Goal: Task Accomplishment & Management: Use online tool/utility

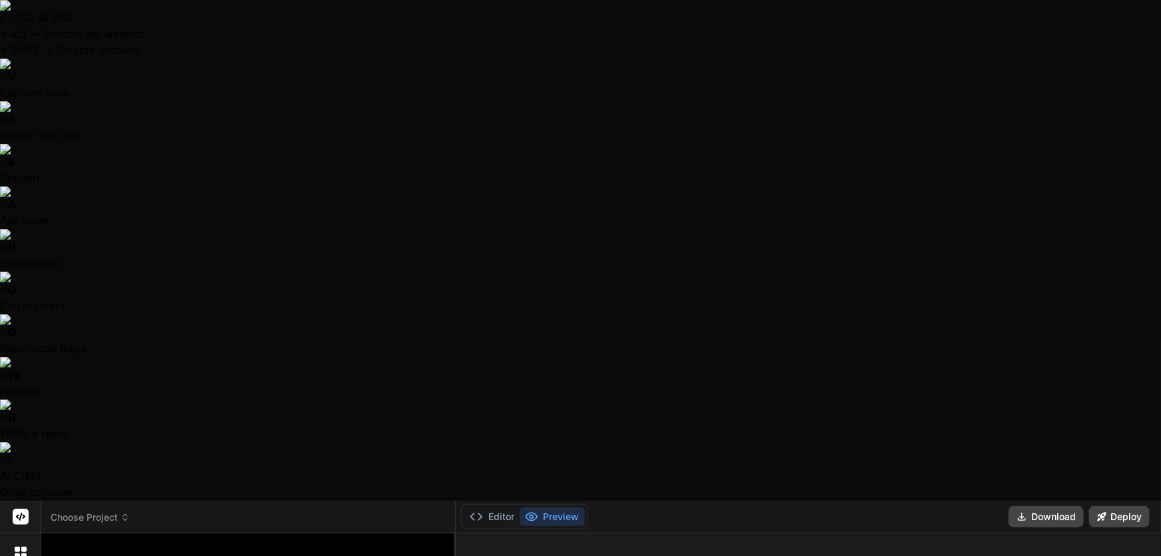
click at [100, 511] on span "Choose Project" at bounding box center [90, 517] width 79 height 13
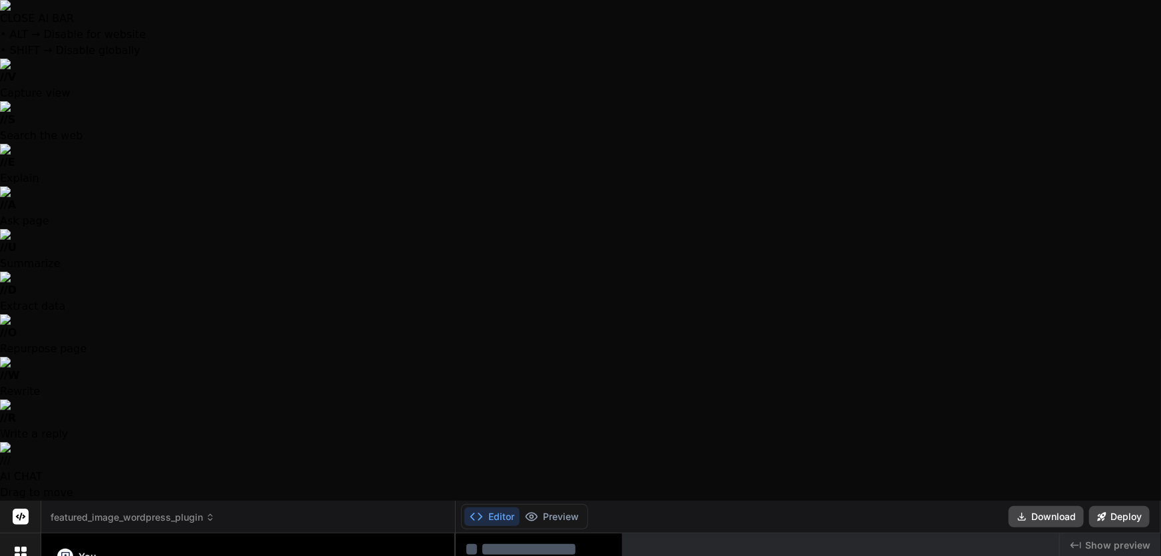
scroll to position [860, 0]
click at [134, 511] on span "featured_image_wordpress_plugin" at bounding box center [133, 517] width 164 height 13
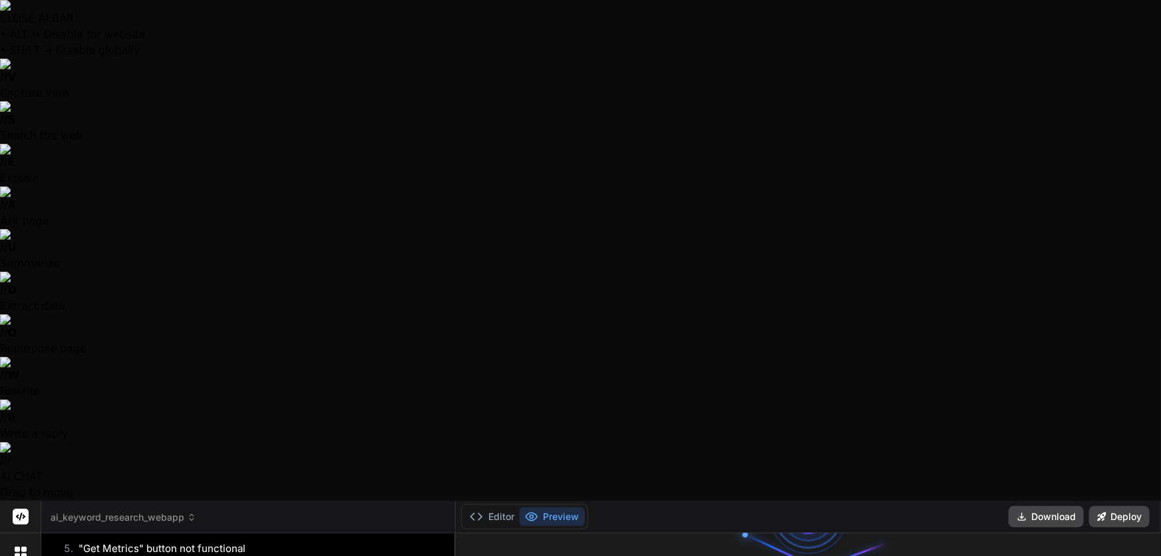
scroll to position [0, 0]
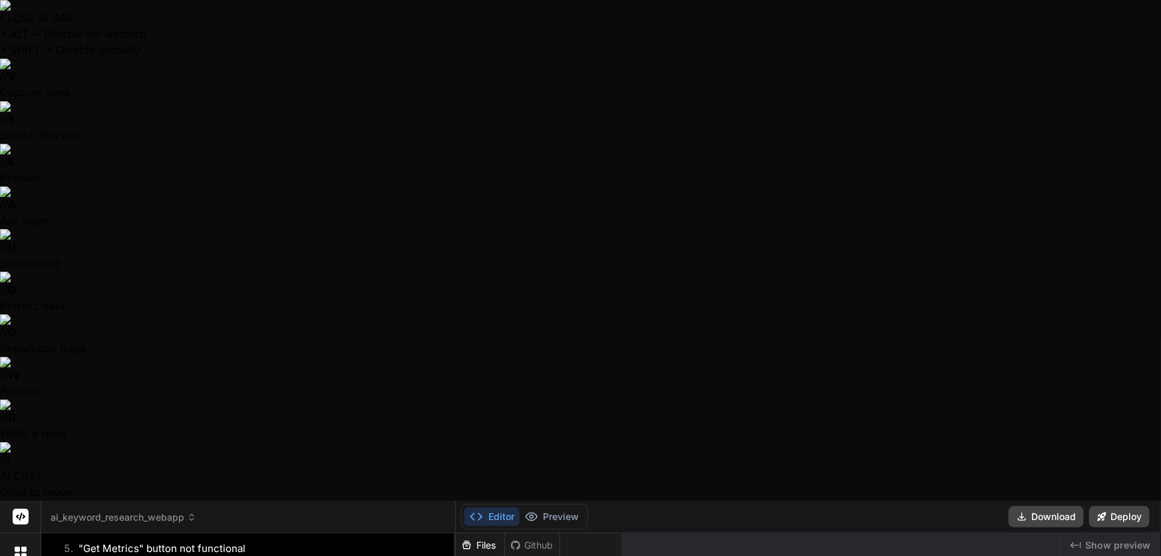
click at [105, 501] on header "ai_keyword_research_webapp Created with Pixso." at bounding box center [248, 517] width 415 height 33
click at [100, 511] on span "ai_keyword_research_webapp" at bounding box center [124, 517] width 146 height 13
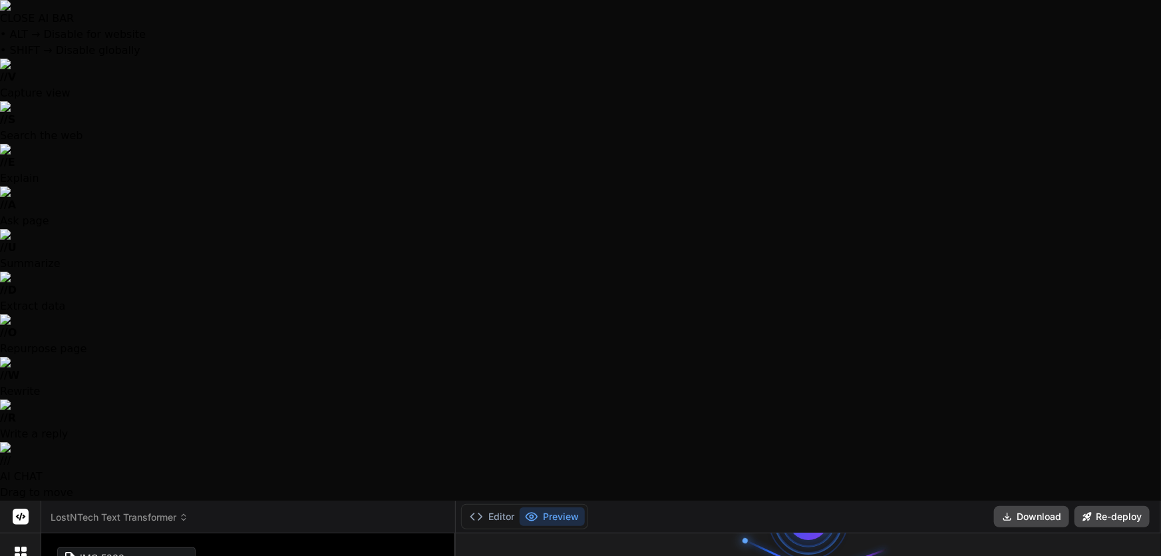
scroll to position [120, 0]
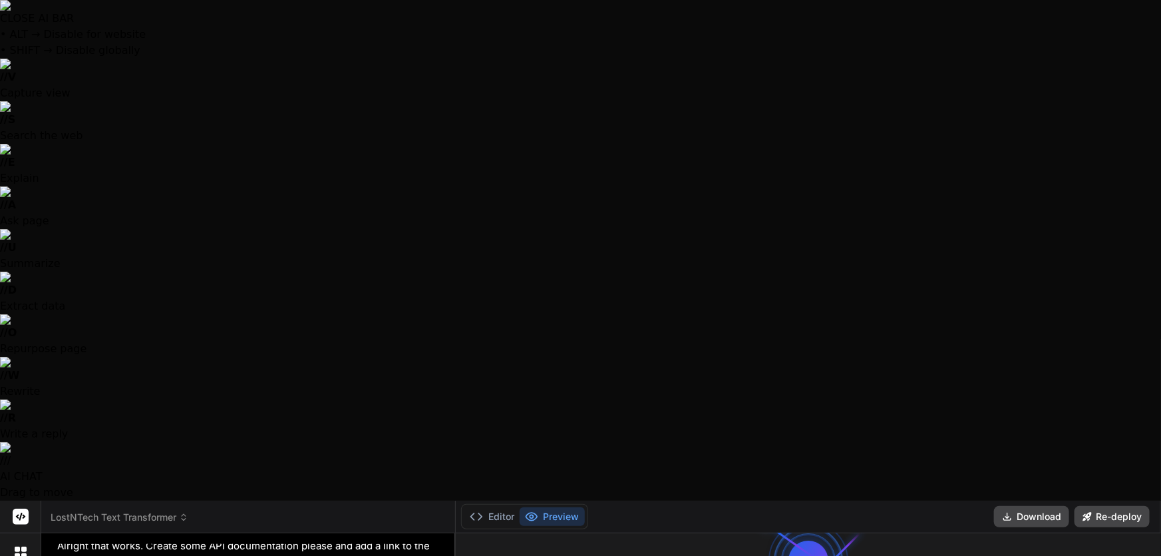
scroll to position [0, 0]
click at [510, 507] on button "Editor" at bounding box center [492, 516] width 55 height 19
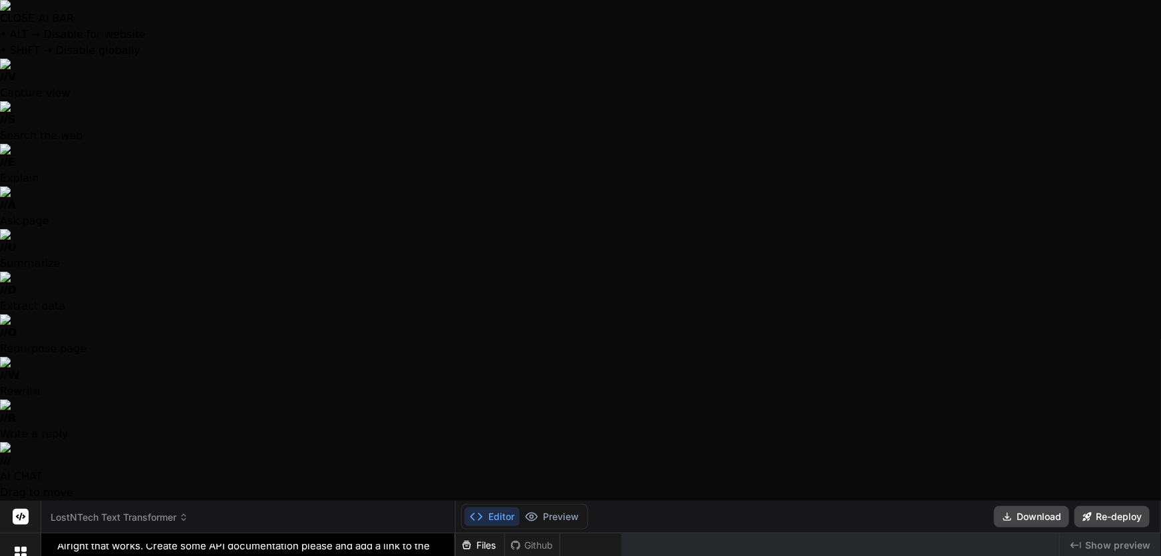
click at [192, 482] on div at bounding box center [580, 278] width 1161 height 556
type textarea "x"
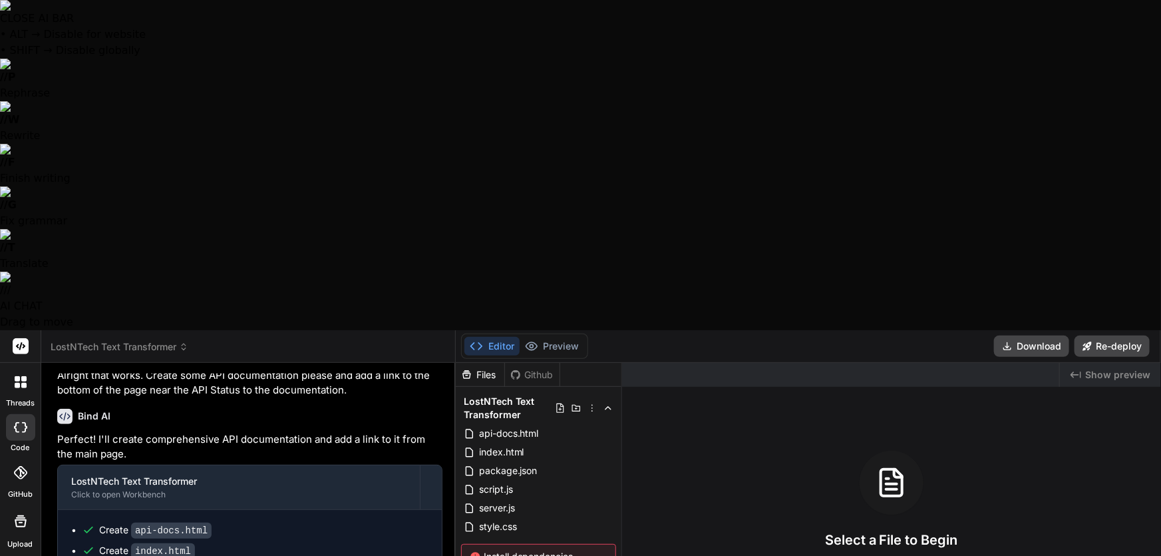
type textarea "M"
type textarea "x"
type textarea "My"
type textarea "x"
type textarea "My"
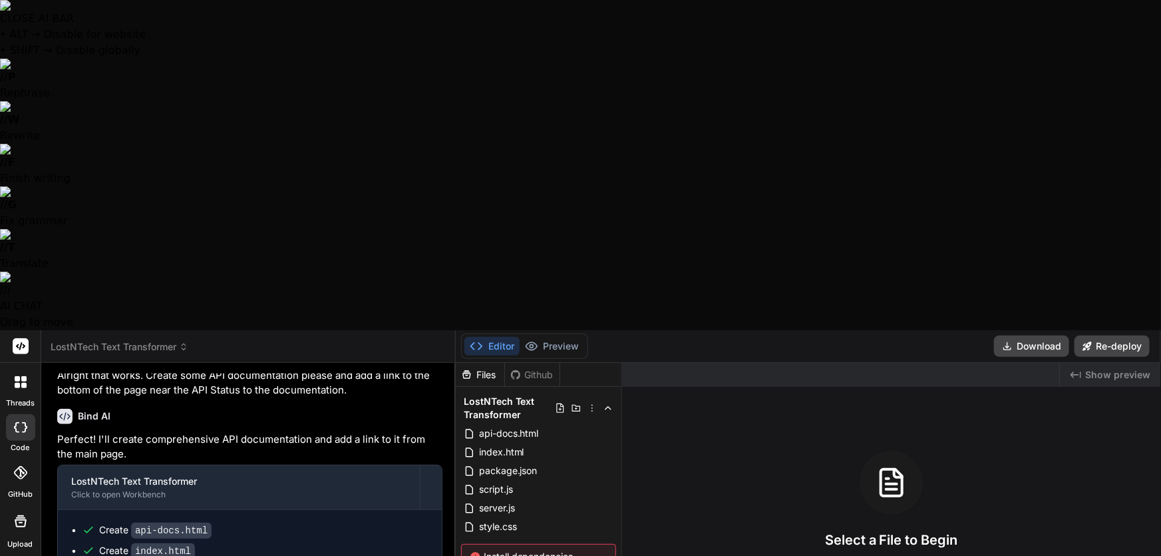
type textarea "x"
type textarea "My p"
type textarea "x"
type textarea "My pr"
type textarea "x"
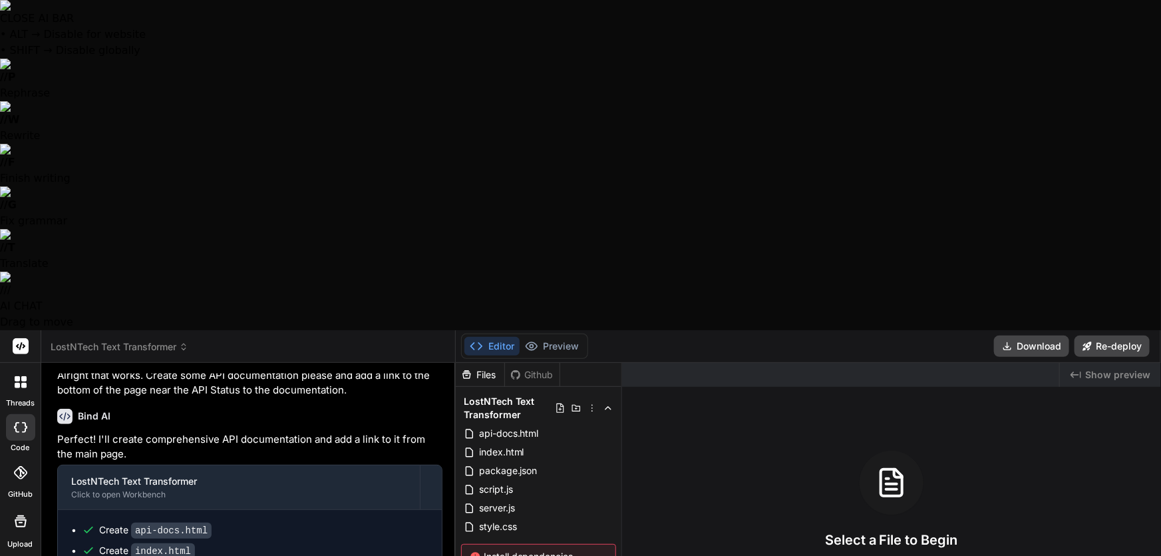
type textarea "My pre"
type textarea "x"
type textarea "My prev"
type textarea "x"
type textarea "My previ"
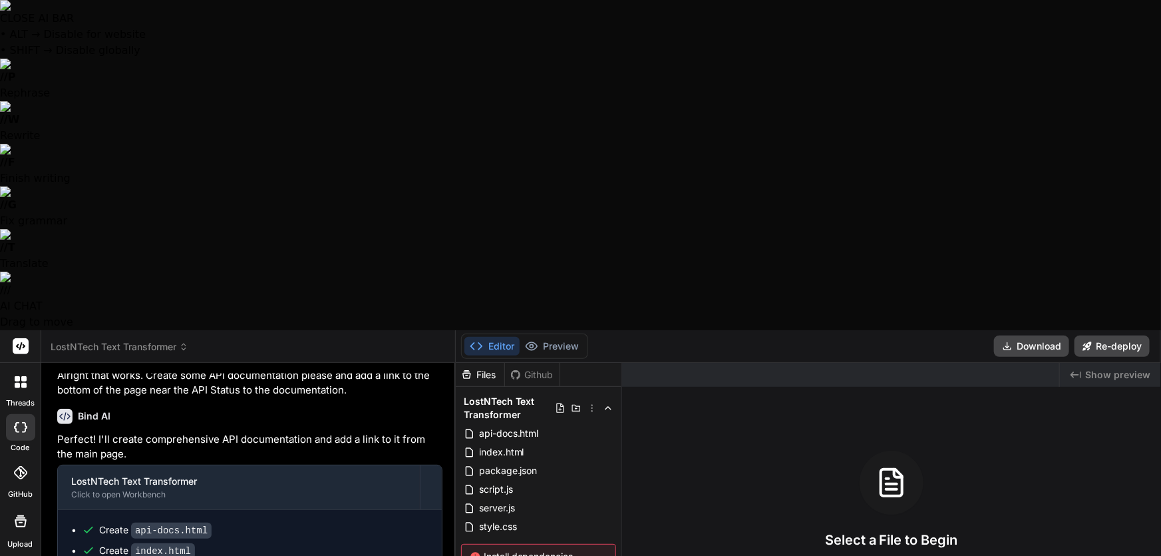
type textarea "x"
type textarea "My previe"
type textarea "x"
type textarea "My preview"
type textarea "x"
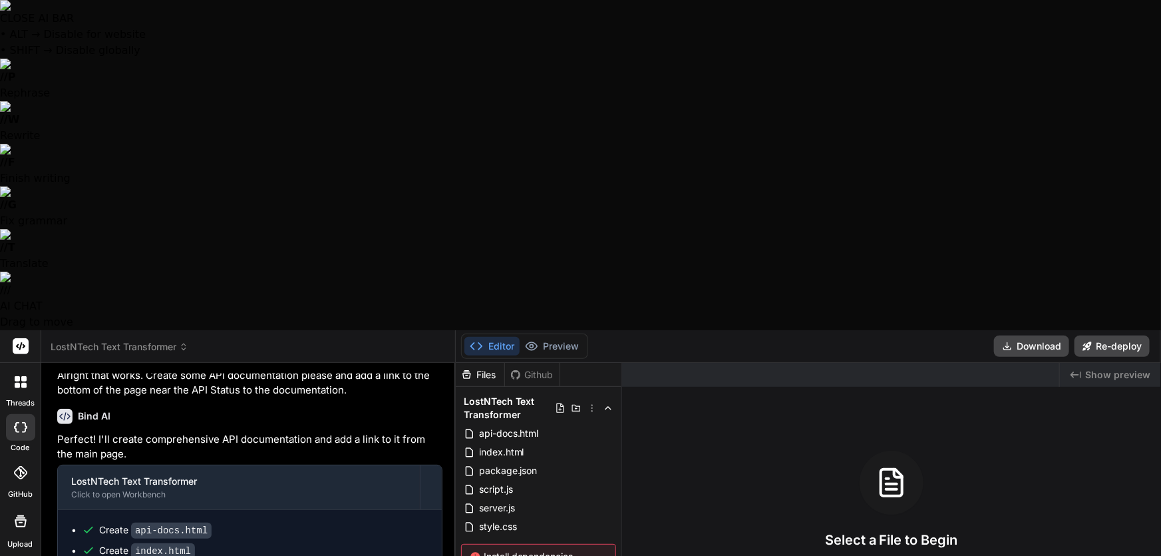
type textarea "My preview"
type textarea "x"
type textarea "My preview i"
type textarea "x"
type textarea "My preview is"
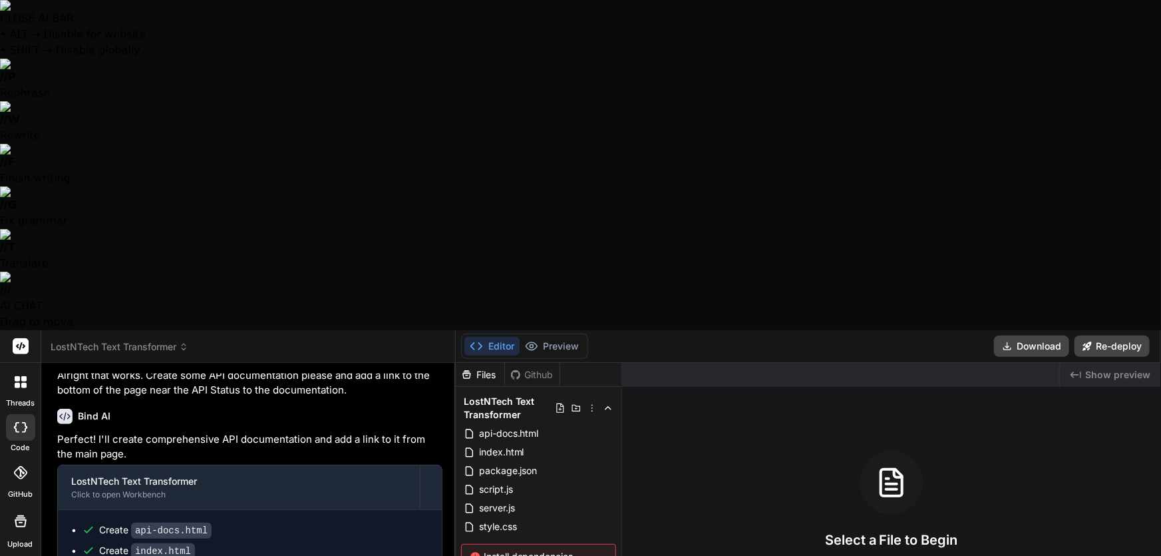
type textarea "x"
type textarea "My preview isn"
type textarea "x"
type textarea "My preview isn'"
type textarea "x"
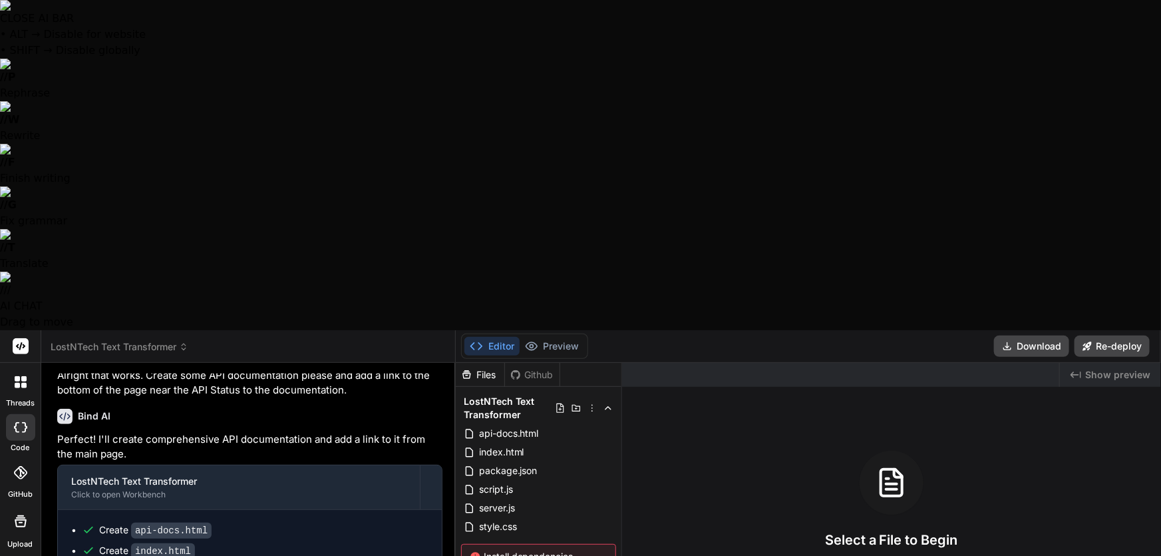
type textarea "My preview isn't"
type textarea "x"
type textarea "My preview isn't"
type textarea "x"
type textarea "My preview isn't w"
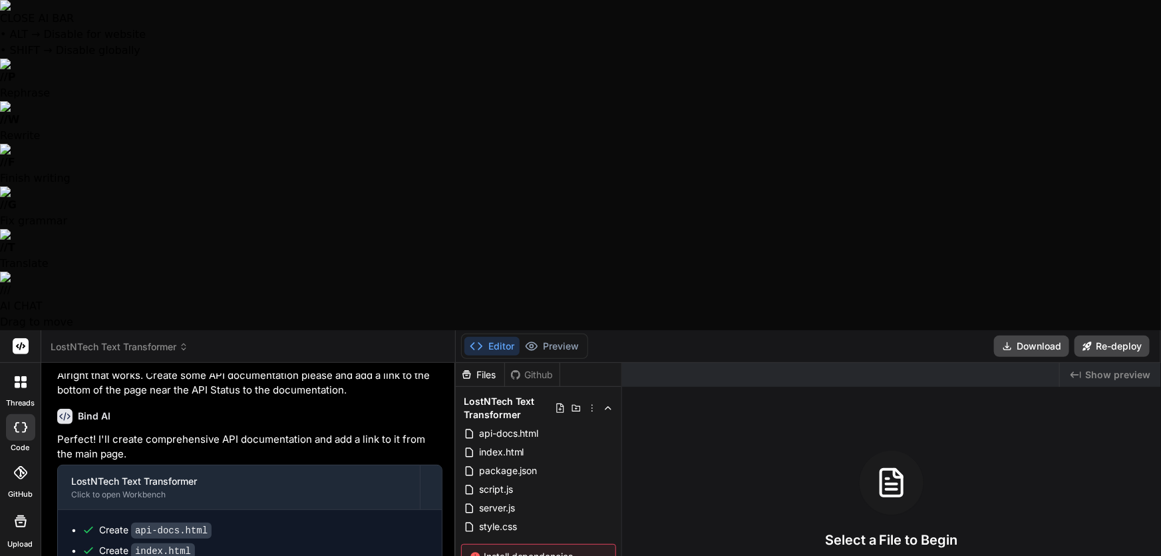
type textarea "x"
type textarea "My preview isn't wo"
type textarea "x"
type textarea "My preview isn't wor"
type textarea "x"
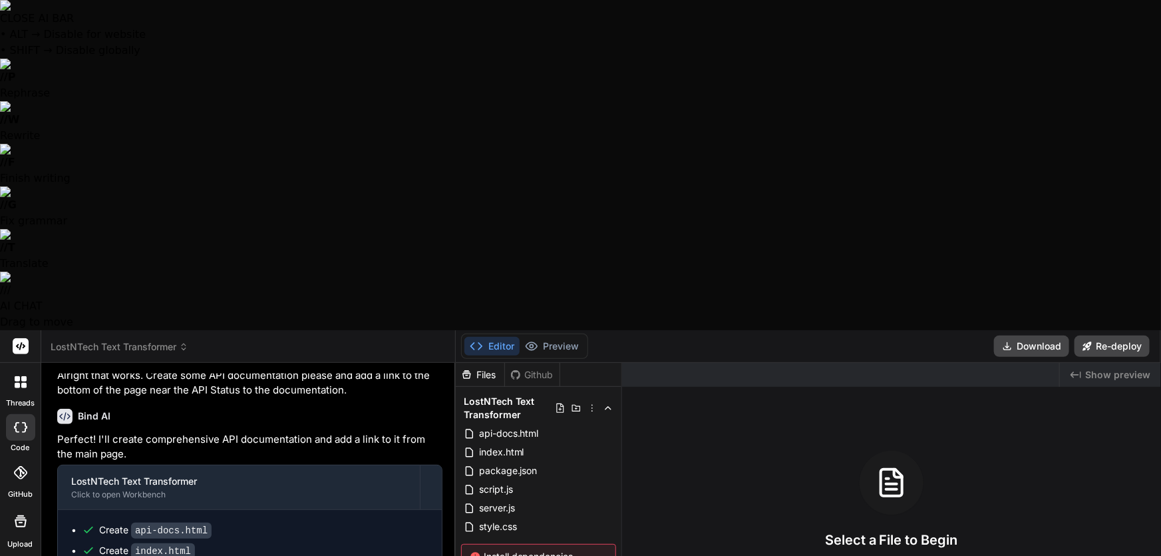
type textarea "My preview isn't work"
type textarea "x"
type textarea "My preview isn't worki"
type textarea "x"
type textarea "My preview isn't workin"
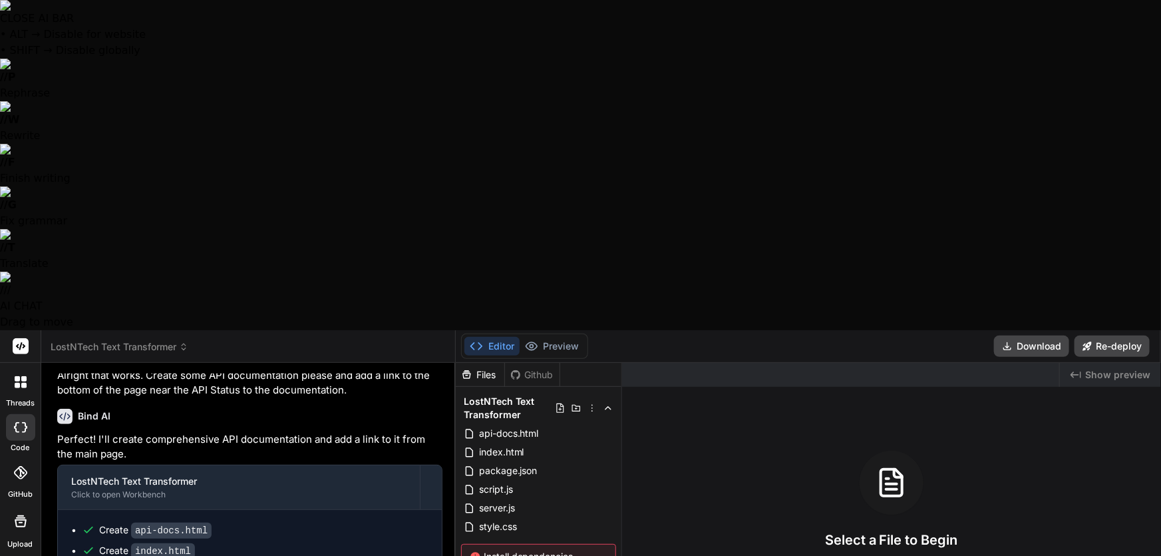
type textarea "x"
type textarea "My preview isn't working"
type textarea "x"
type textarea "My preview isn't working,"
type textarea "x"
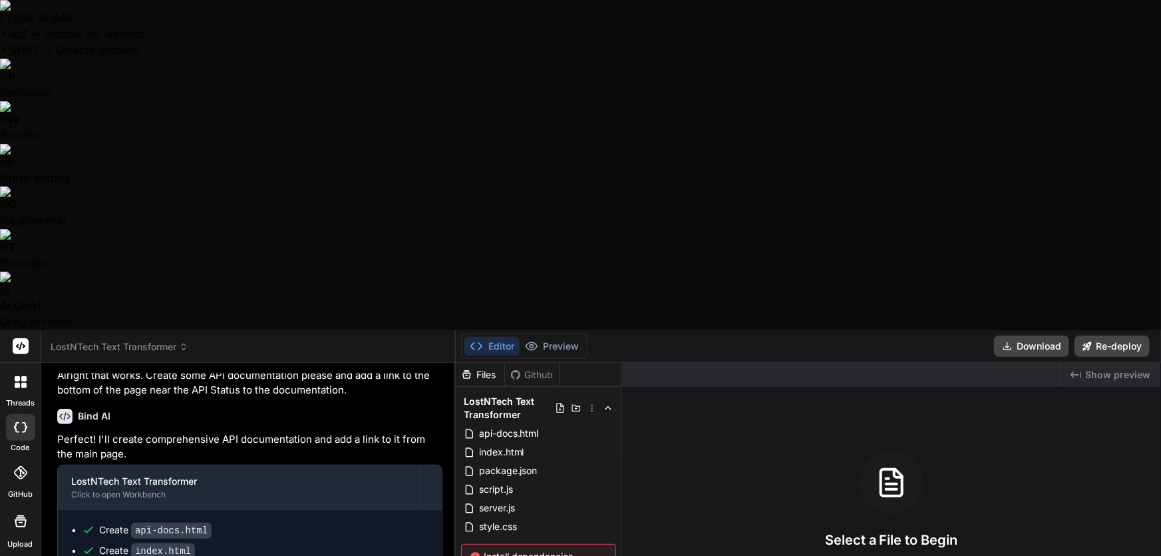
type textarea "My preview isn't working,"
type textarea "x"
type textarea "My preview isn't working, c"
type textarea "x"
type textarea "My preview isn't working, ca"
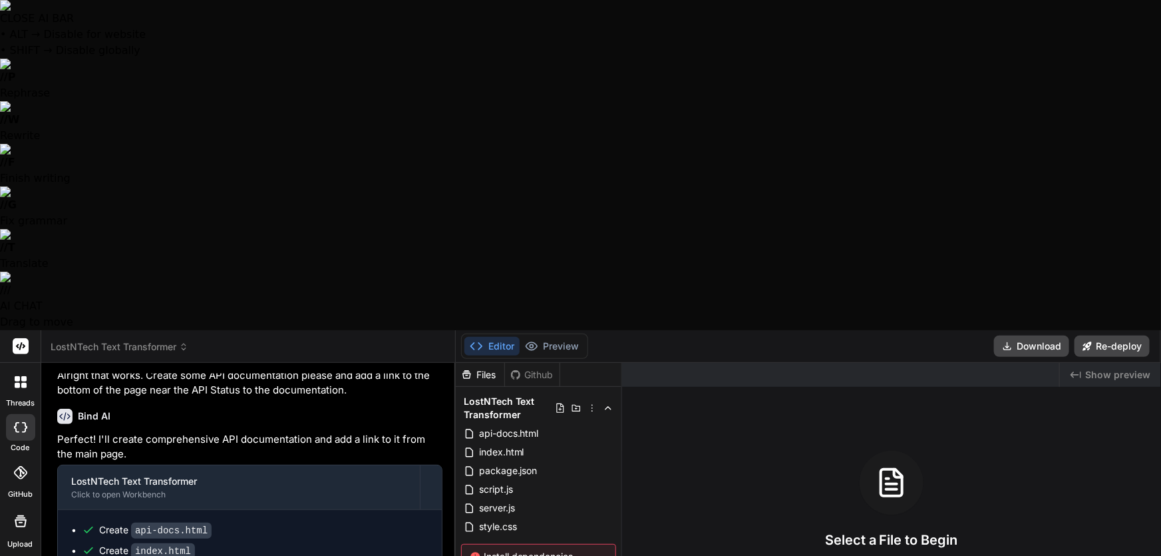
type textarea "x"
type textarea "My preview isn't working, can"
type textarea "x"
type textarea "My preview isn't working, can"
type textarea "x"
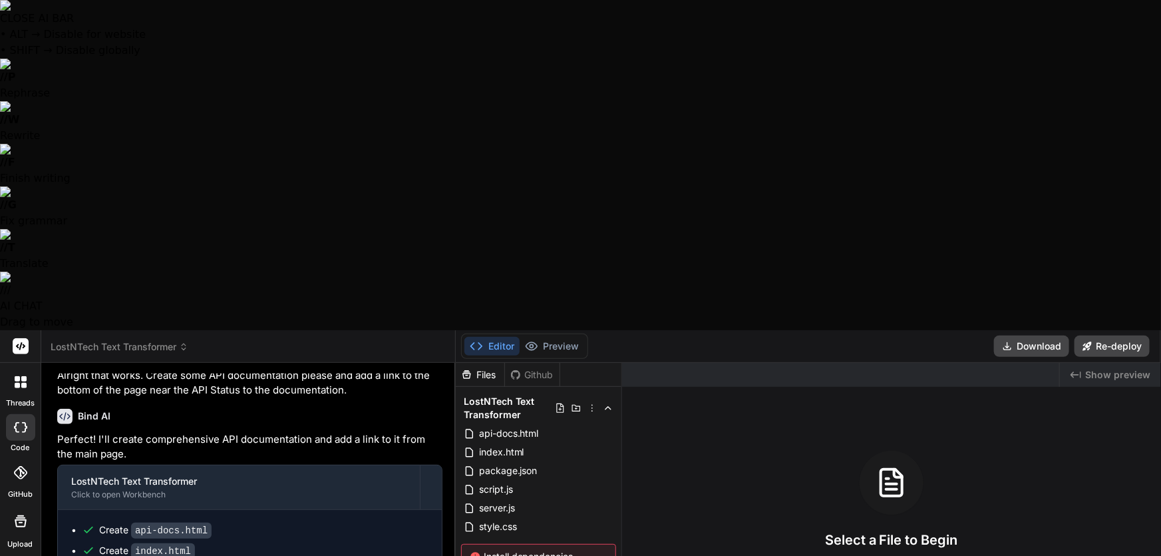
type textarea "My preview isn't working, can y"
type textarea "x"
type textarea "My preview isn't working, can yo"
type textarea "x"
type textarea "My preview isn't working, can you"
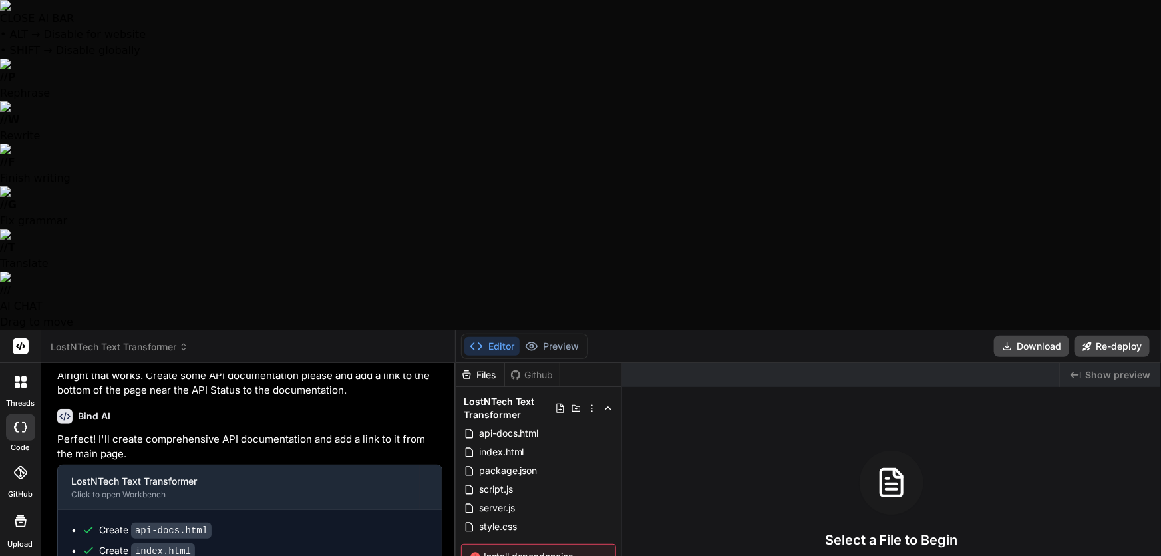
type textarea "x"
type textarea "My preview isn't working, can you"
type textarea "x"
type textarea "My preview isn't working, can you f"
type textarea "x"
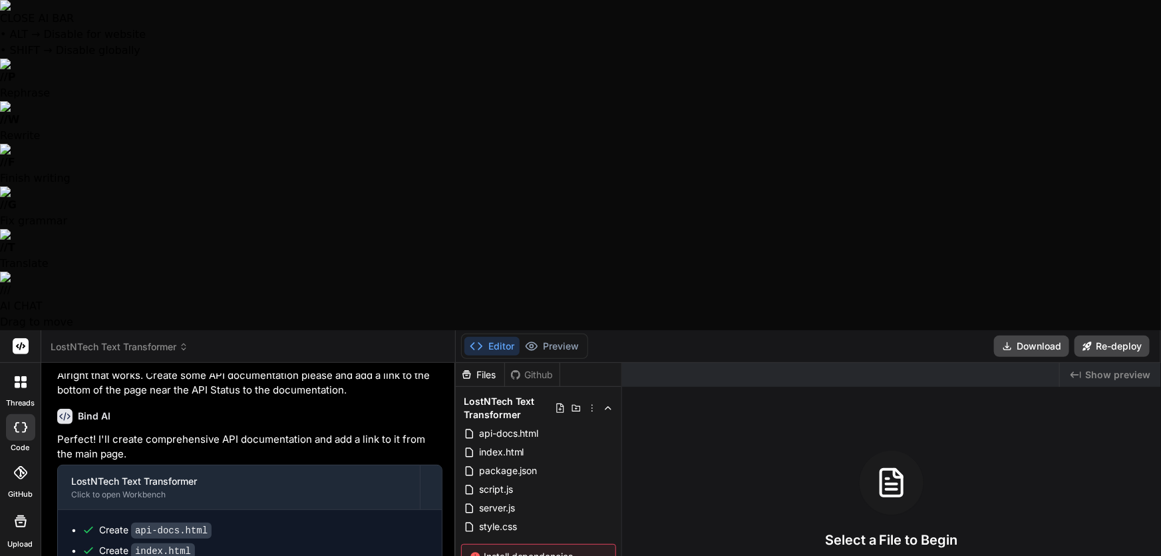
type textarea "My preview isn't working, can you fi"
type textarea "x"
type textarea "My preview isn't working, can you fix"
type textarea "x"
type textarea "My preview isn't working, can you fix"
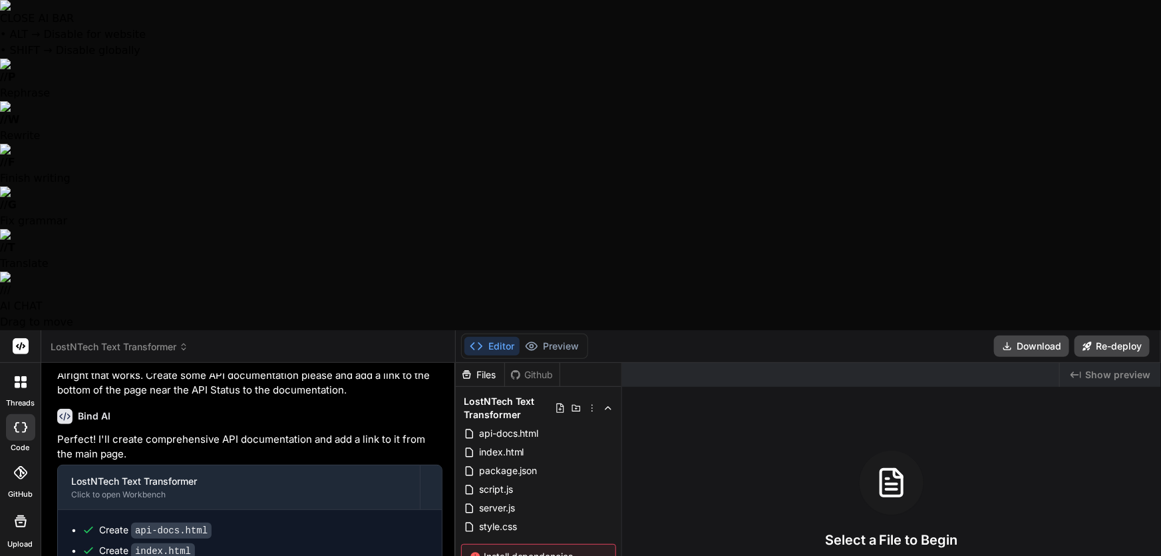
type textarea "x"
type textarea "My preview isn't working, can you fix i"
type textarea "x"
type textarea "My preview isn't working, can you fix it"
type textarea "x"
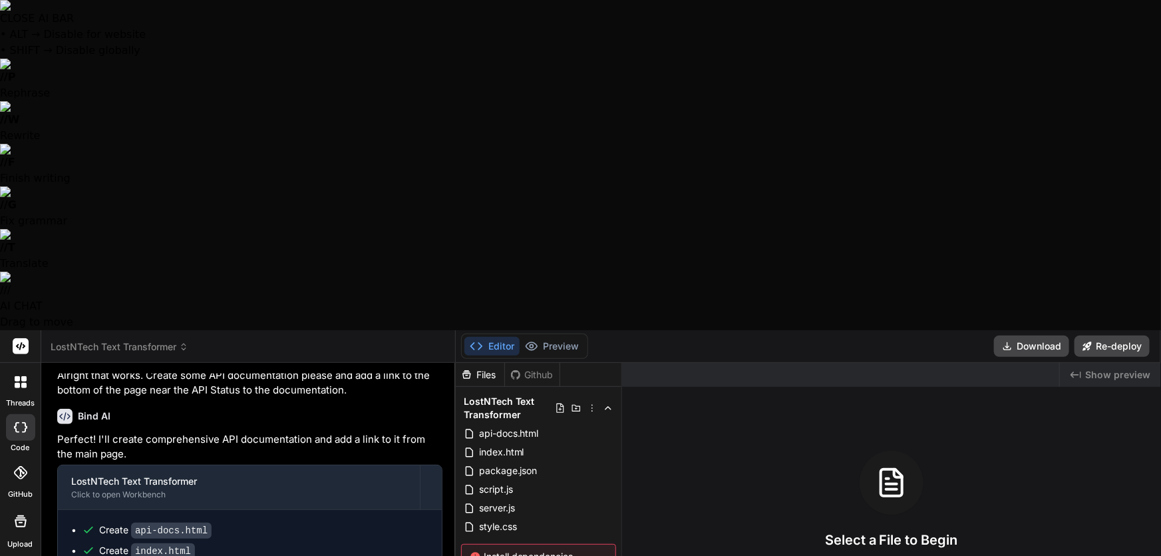
type textarea "My preview isn't working, can you fix it?"
type textarea "x"
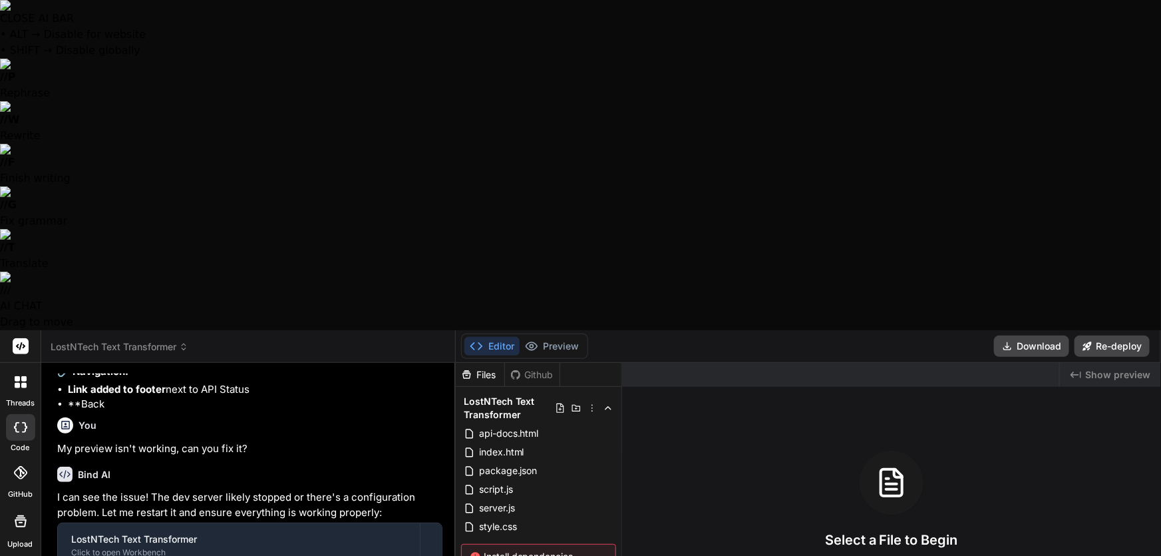
scroll to position [2203, 0]
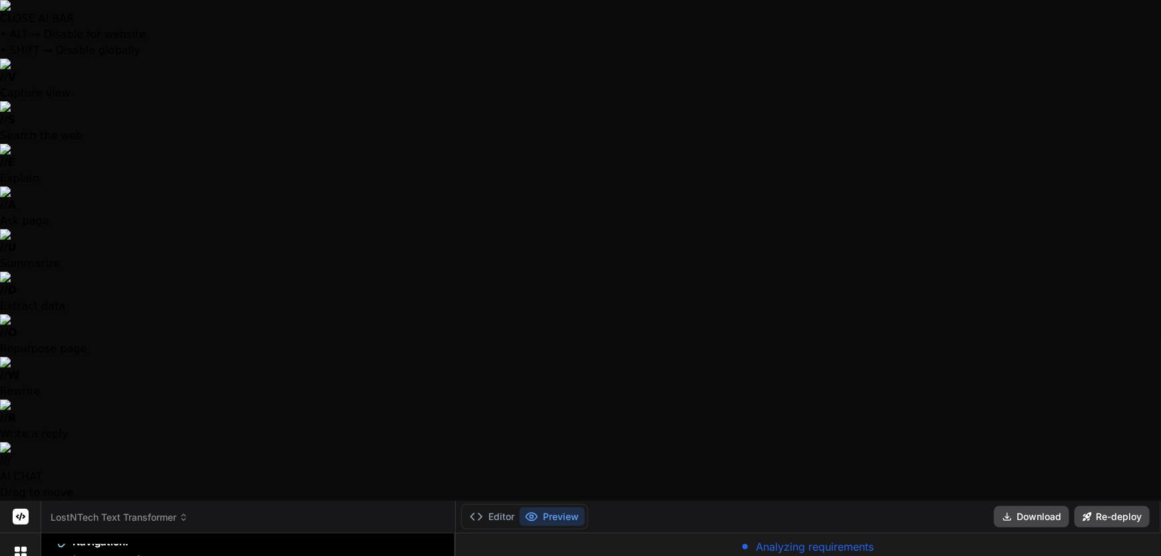
scroll to position [0, 0]
click at [493, 507] on button "Editor" at bounding box center [492, 516] width 55 height 19
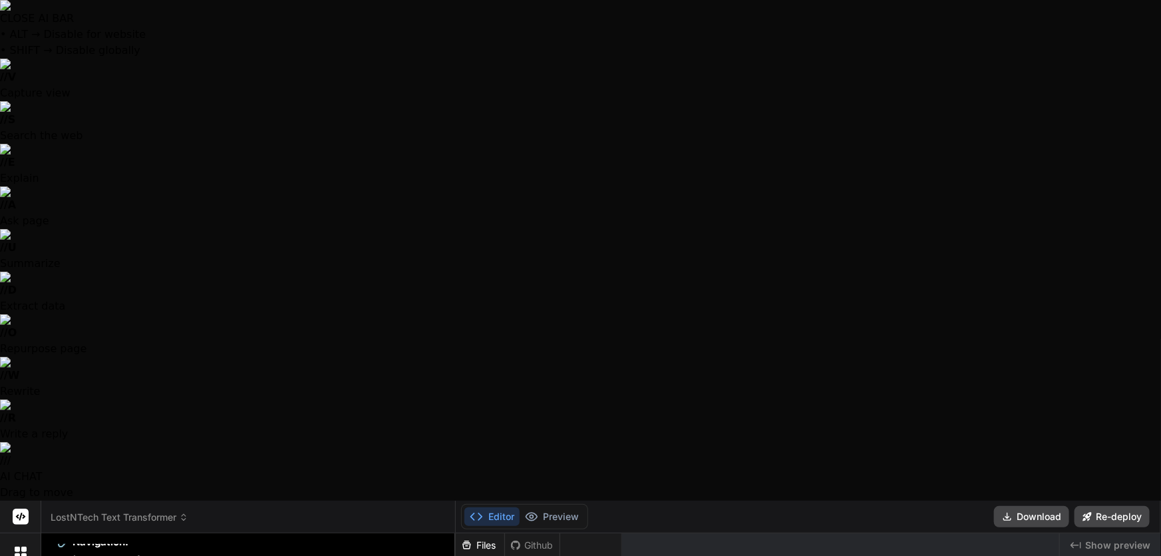
scroll to position [51, 0]
click at [561, 507] on button "Preview" at bounding box center [552, 516] width 65 height 19
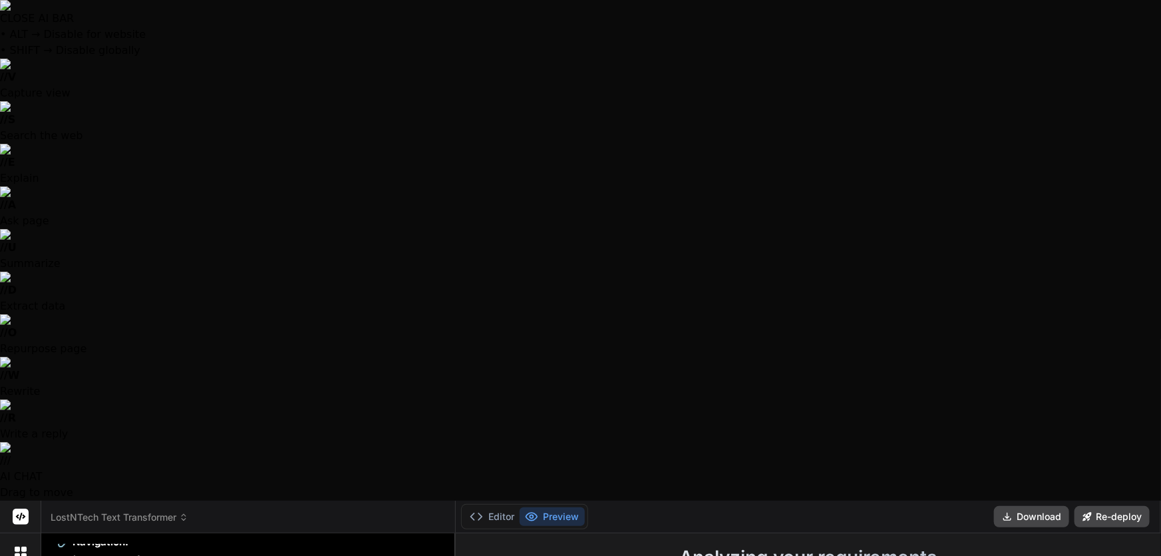
scroll to position [242, 0]
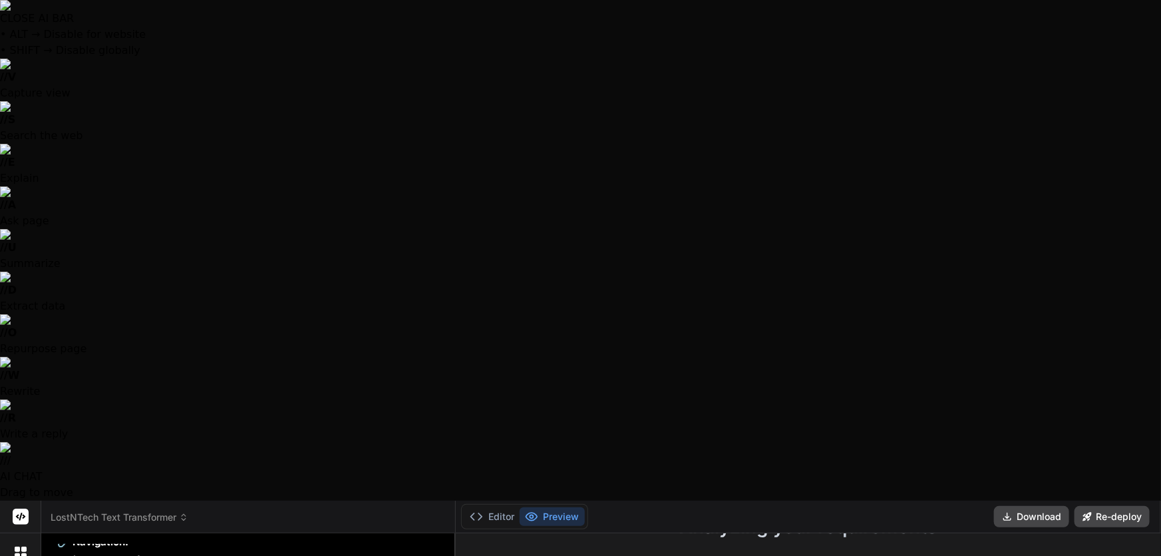
click at [326, 477] on div at bounding box center [580, 278] width 1161 height 556
type textarea "x"
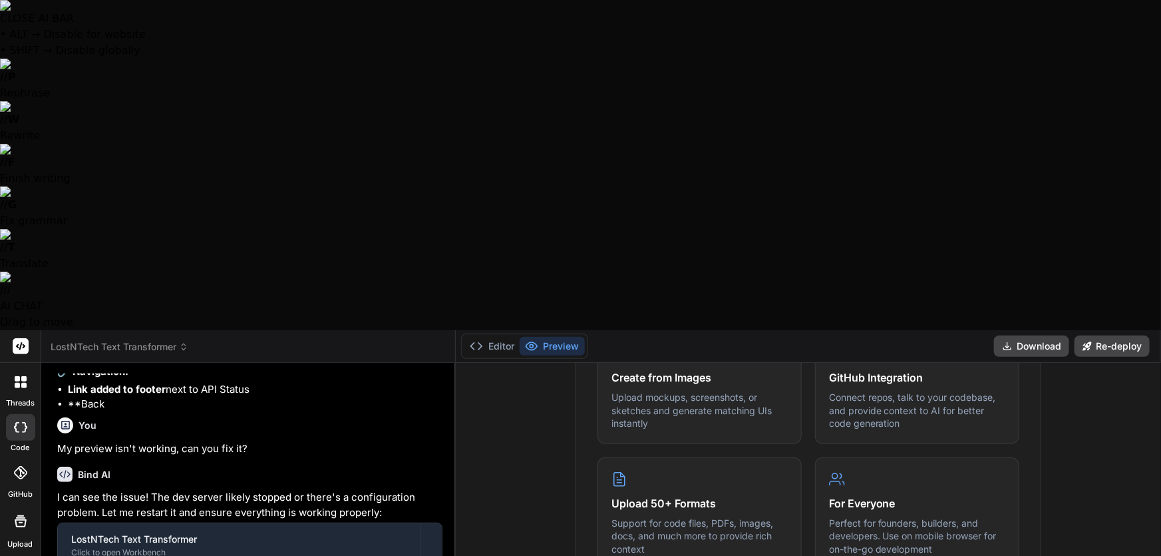
scroll to position [805, 0]
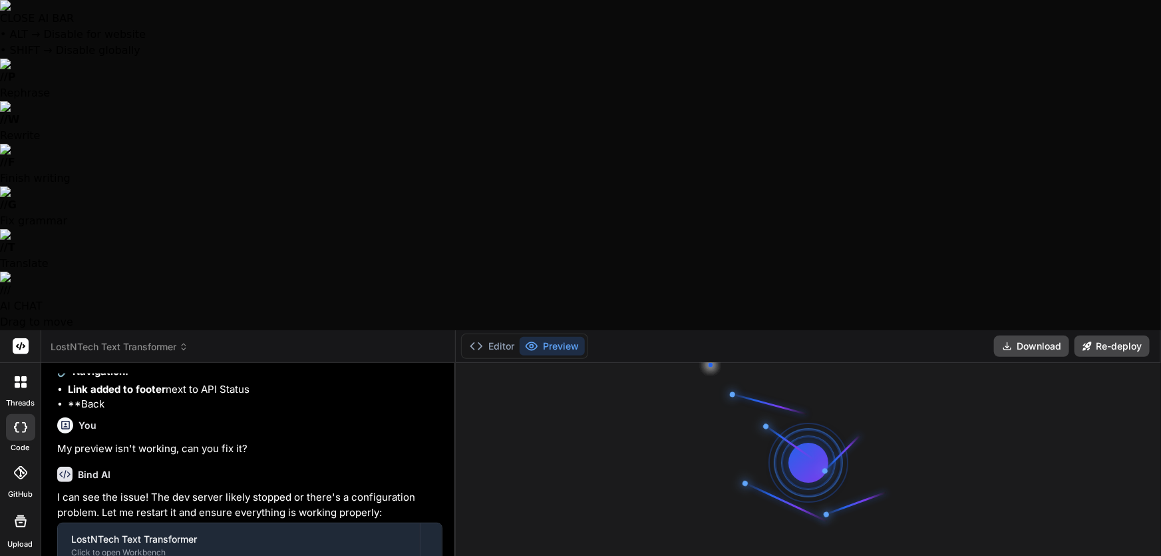
type textarea "W"
type textarea "x"
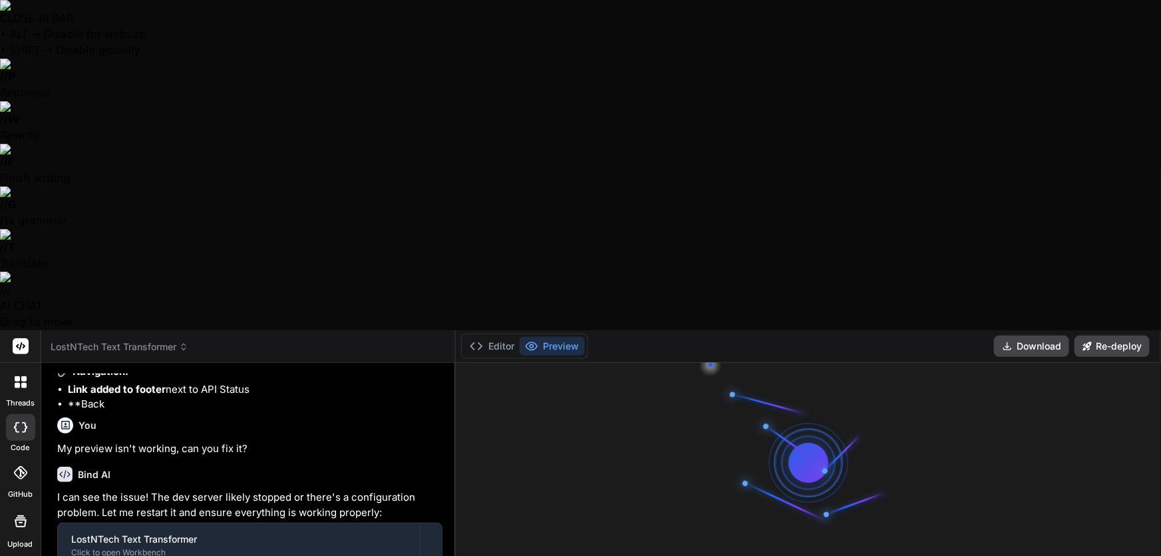
type textarea "We"
type textarea "x"
type textarea "Wel"
type textarea "x"
type textarea "Well"
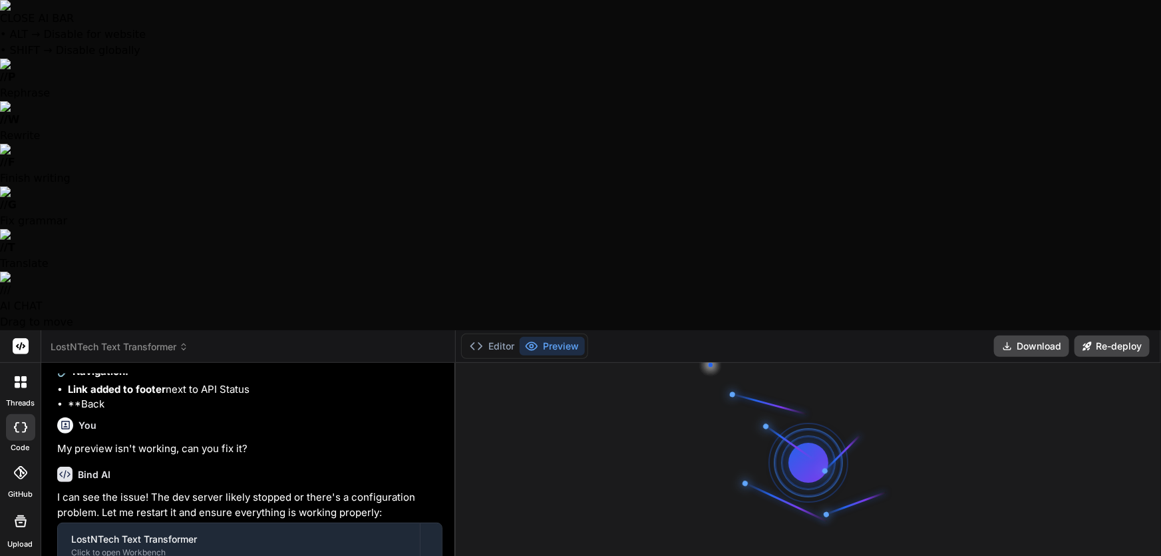
type textarea "x"
type textarea "Well"
type textarea "x"
type textarea "Well i"
type textarea "x"
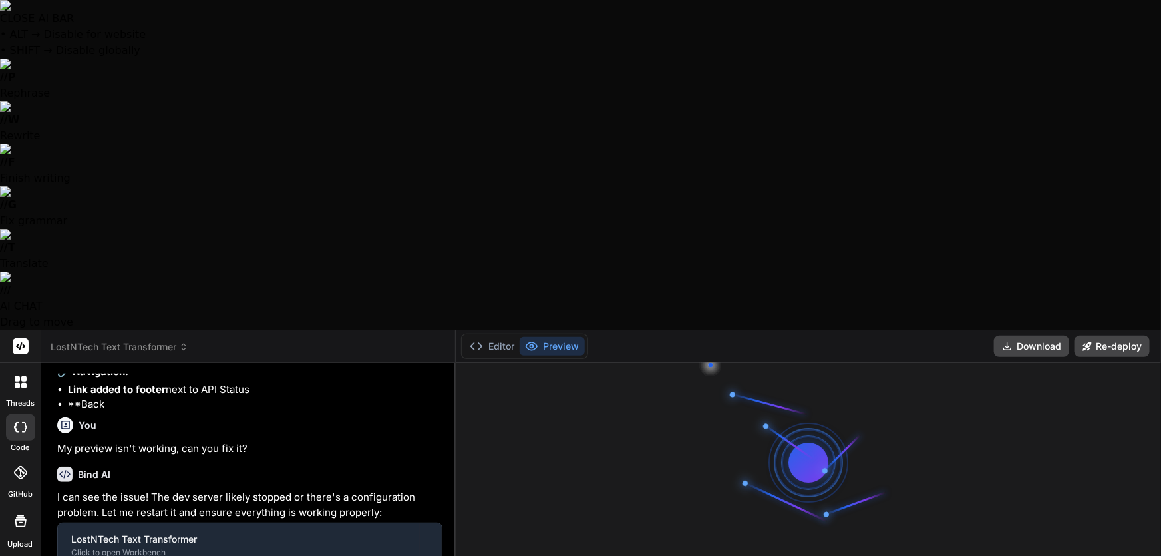
type textarea "Well it"
type textarea "x"
type textarea "Well its"
type textarea "x"
type textarea "Well its"
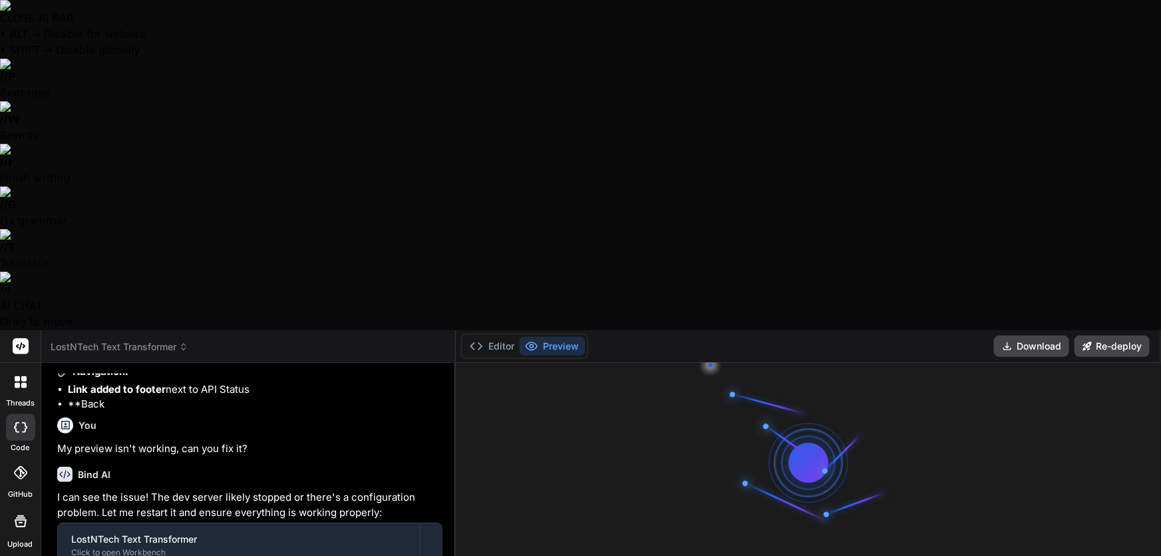
type textarea "x"
type textarea "Well its n"
type textarea "x"
type textarea "Well its no"
type textarea "x"
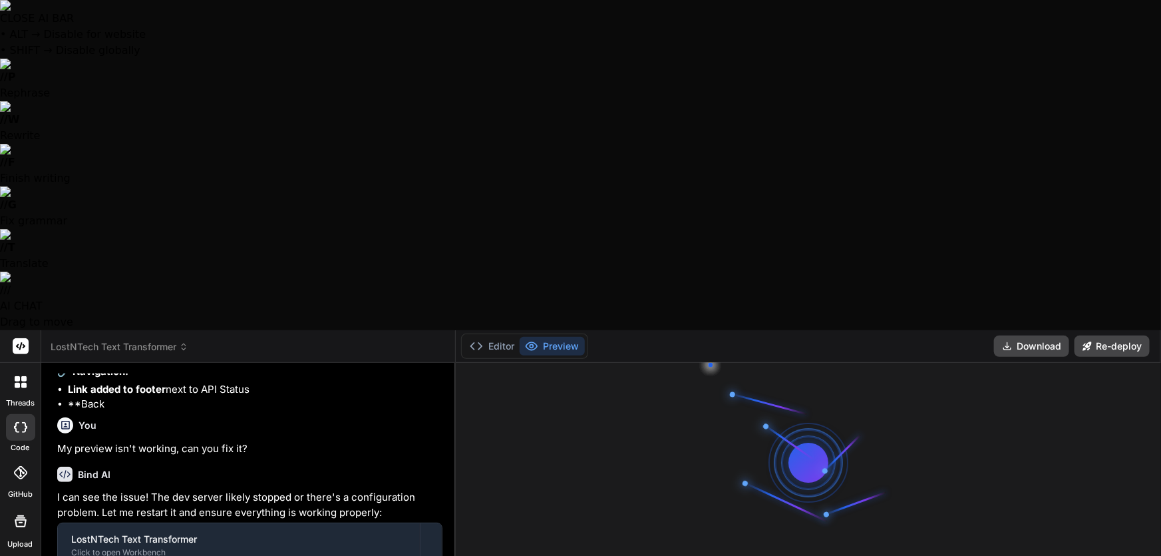
type textarea "Well its not"
type textarea "x"
type textarea "Well its not"
type textarea "x"
type textarea "Well its not s"
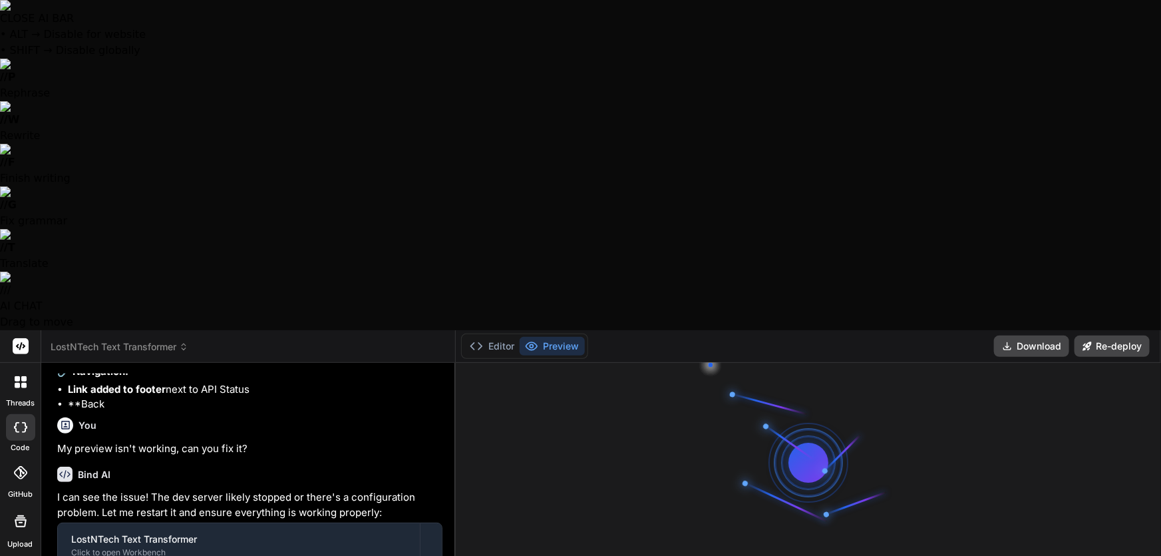
type textarea "x"
type textarea "Well its not st"
type textarea "x"
type textarea "Well its not sta"
type textarea "x"
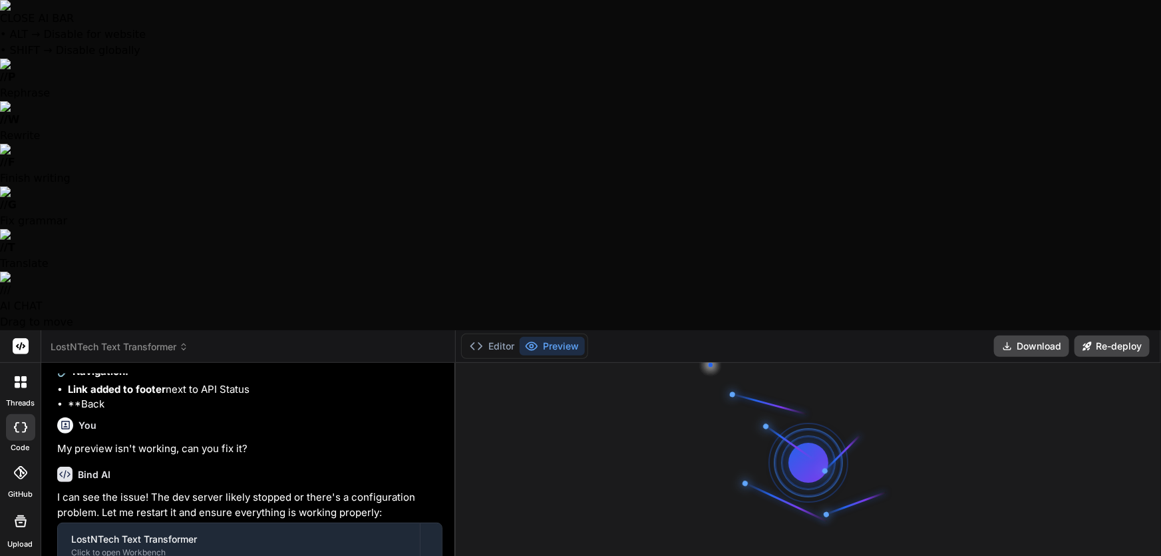
type textarea "Well its not star"
type textarea "x"
type textarea "Well its not start"
type textarea "x"
type textarea "Well its not starti"
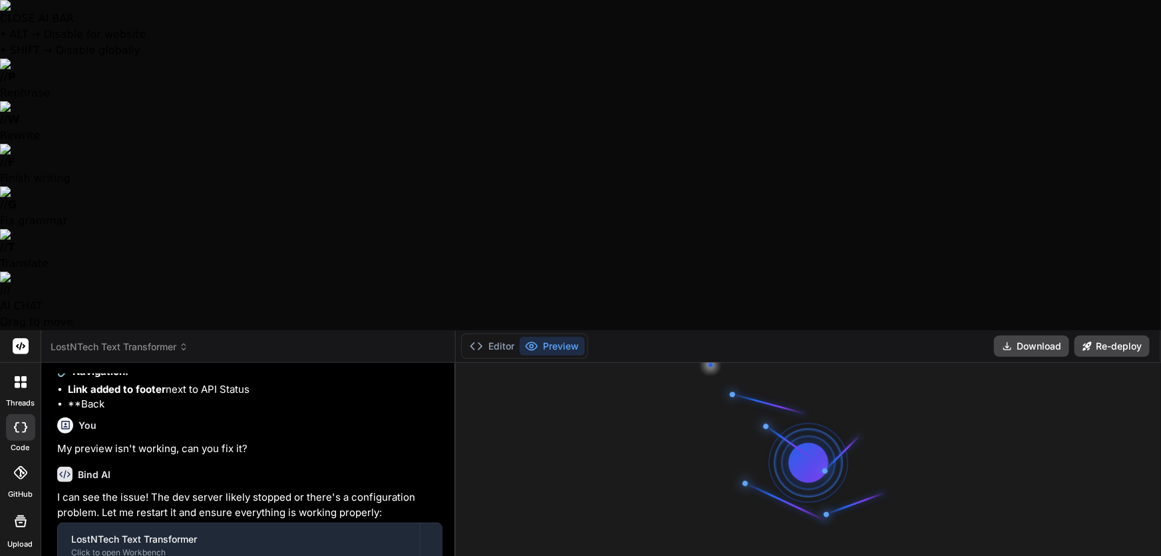
type textarea "x"
type textarea "Well its not startin"
type textarea "x"
type textarea "Well its not starting"
type textarea "x"
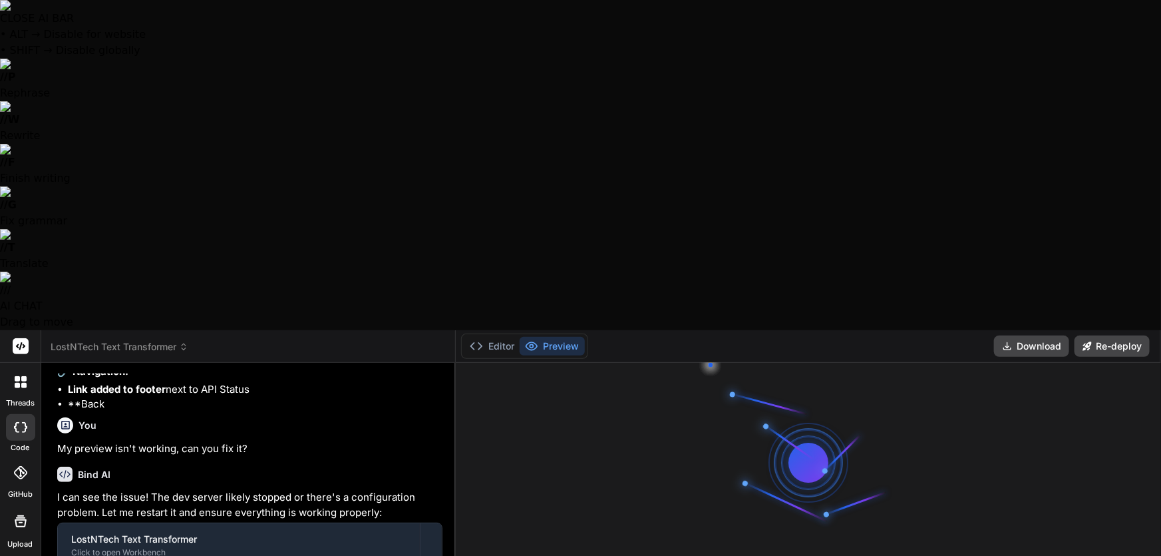
type textarea "Well its not starting,"
type textarea "x"
type textarea "Well its not starting,"
type textarea "x"
type textarea "Well its not starting, b"
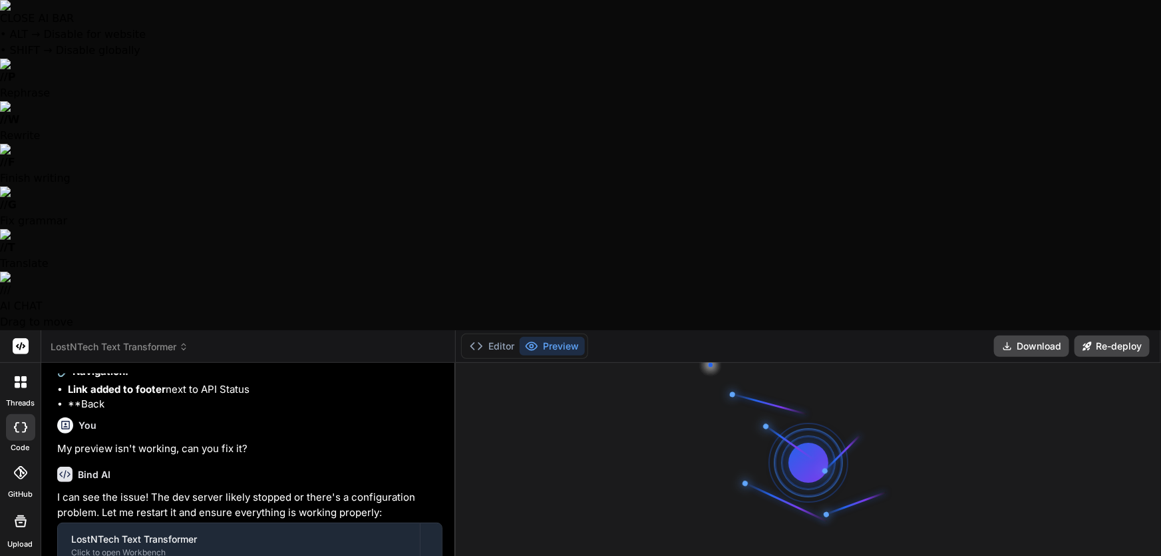
type textarea "x"
type textarea "Well its not starting,"
type textarea "x"
type textarea "Well its not starting, p"
type textarea "x"
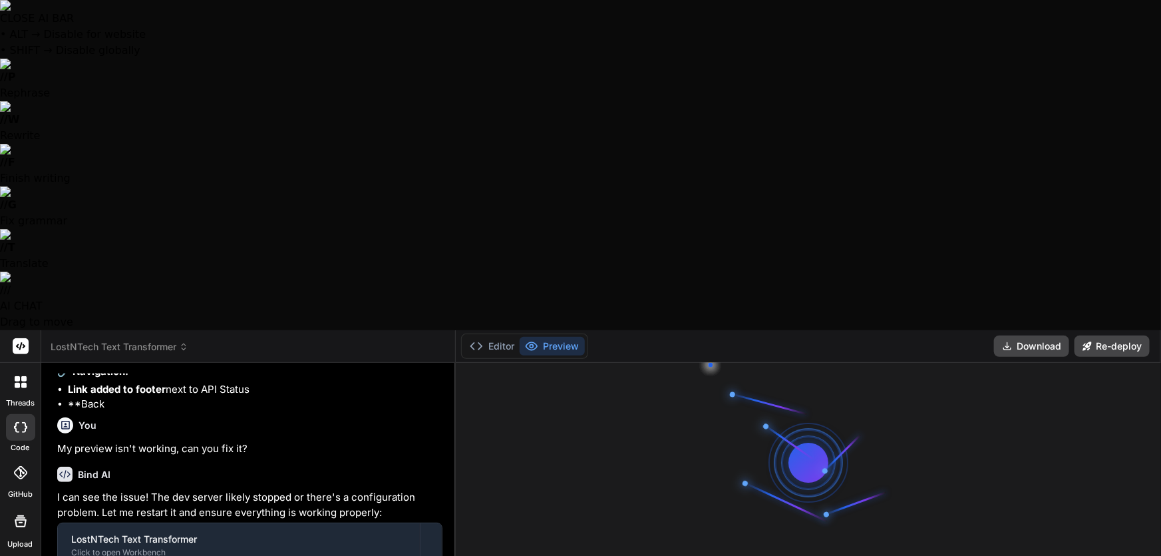
type textarea "Well its not starting, pl"
type textarea "x"
type textarea "Well its not starting, ple"
type textarea "x"
type textarea "Well its not starting, plea"
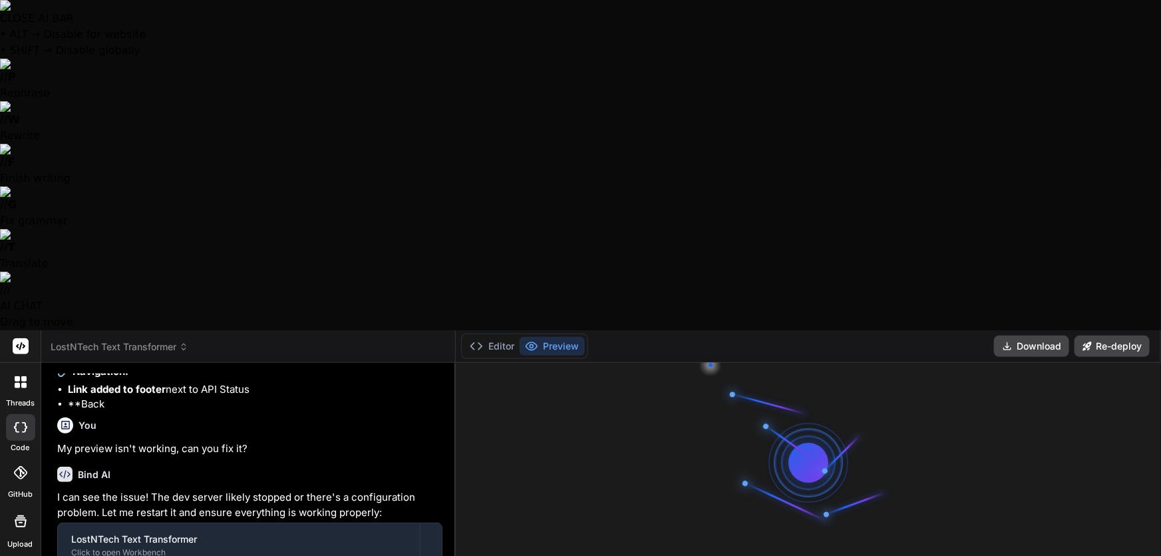
type textarea "x"
type textarea "Well its not starting, pleas"
type textarea "x"
type textarea "Well its not starting, please"
type textarea "x"
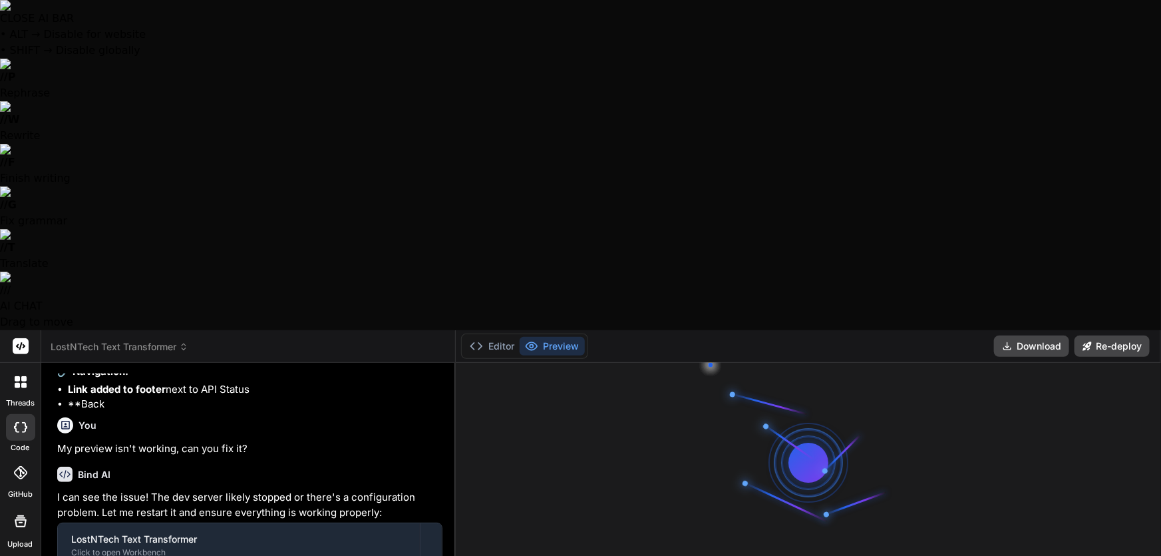
type textarea "Well its not starting, please"
type textarea "x"
type textarea "Well its not starting, please u"
type textarea "x"
type textarea "Well its not starting, please us"
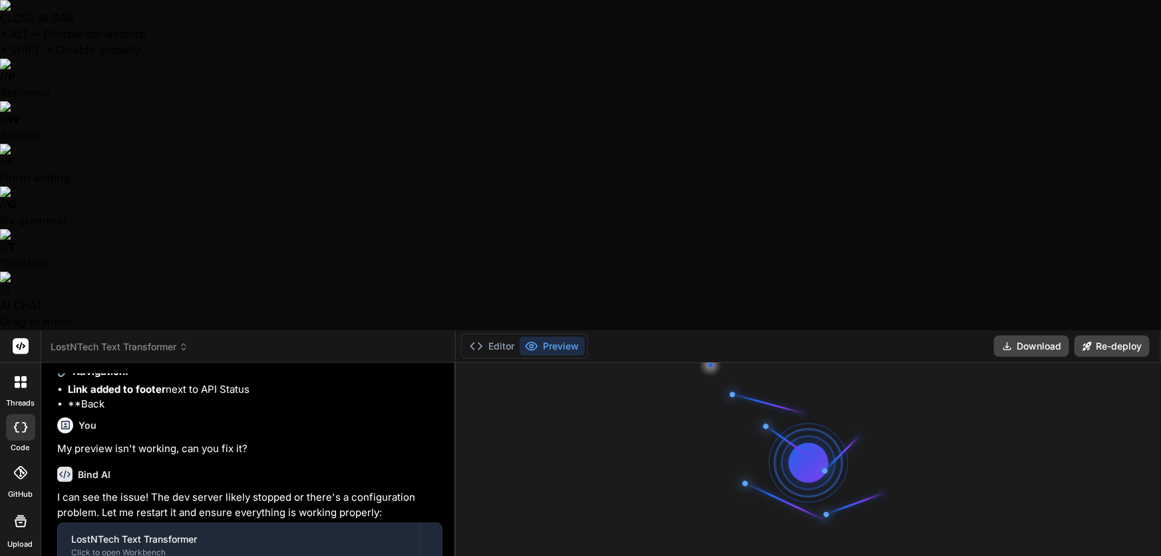
type textarea "x"
type textarea "Well its not starting, please use"
type textarea "x"
type textarea "Well its not starting, please use"
type textarea "x"
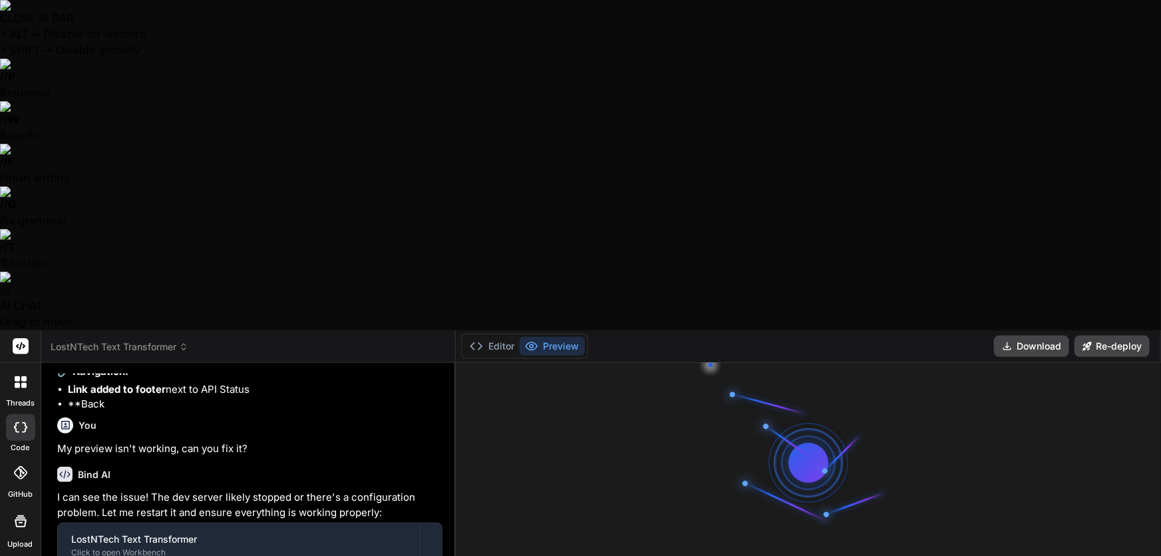
type textarea "Well its not starting, please use U"
type textarea "x"
type textarea "Well its not starting, please use Ul"
type textarea "x"
type textarea "Well its not starting, please use Ult"
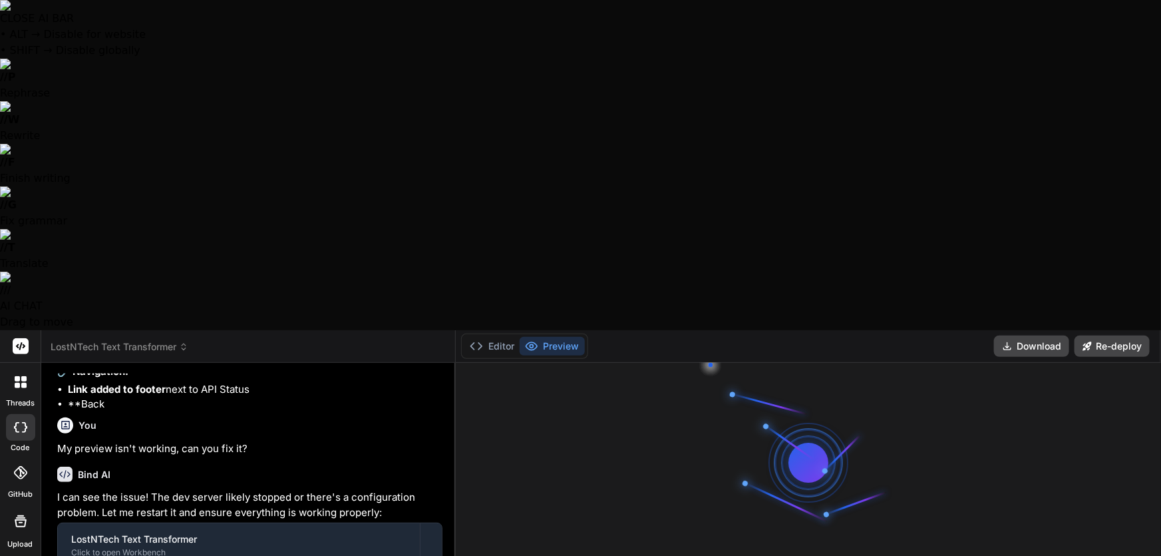
type textarea "x"
type textarea "Well its not starting, please use Ultr"
type textarea "x"
type textarea "Well its not starting, please use Ultra"
type textarea "x"
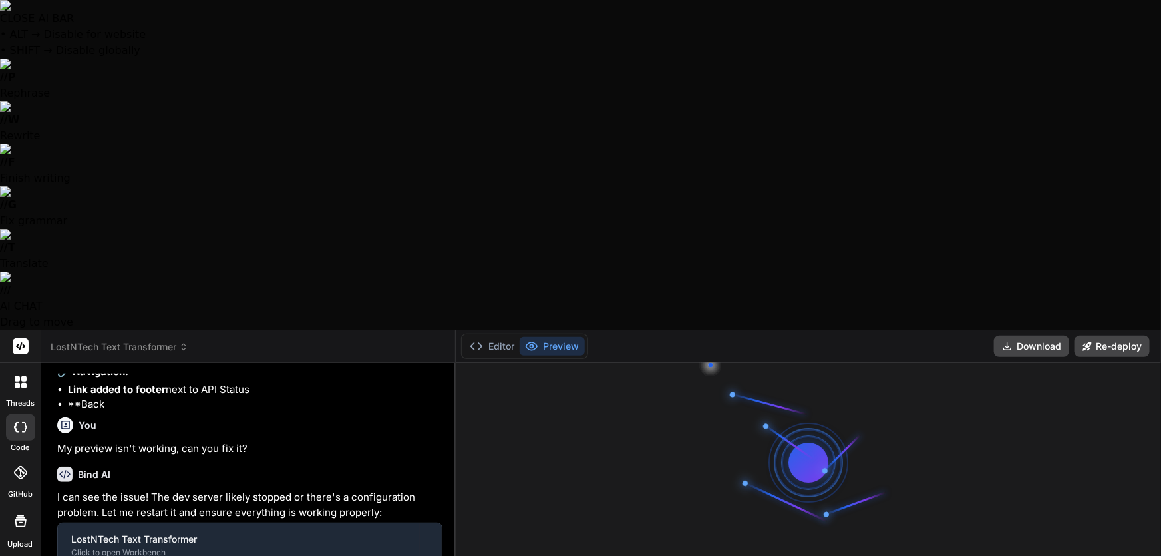
type textarea "Well its not starting, please use Ultra"
type textarea "x"
type textarea "Well its not starting, please use Ultra T"
type textarea "x"
type textarea "Well its not starting, please use Ultra Th"
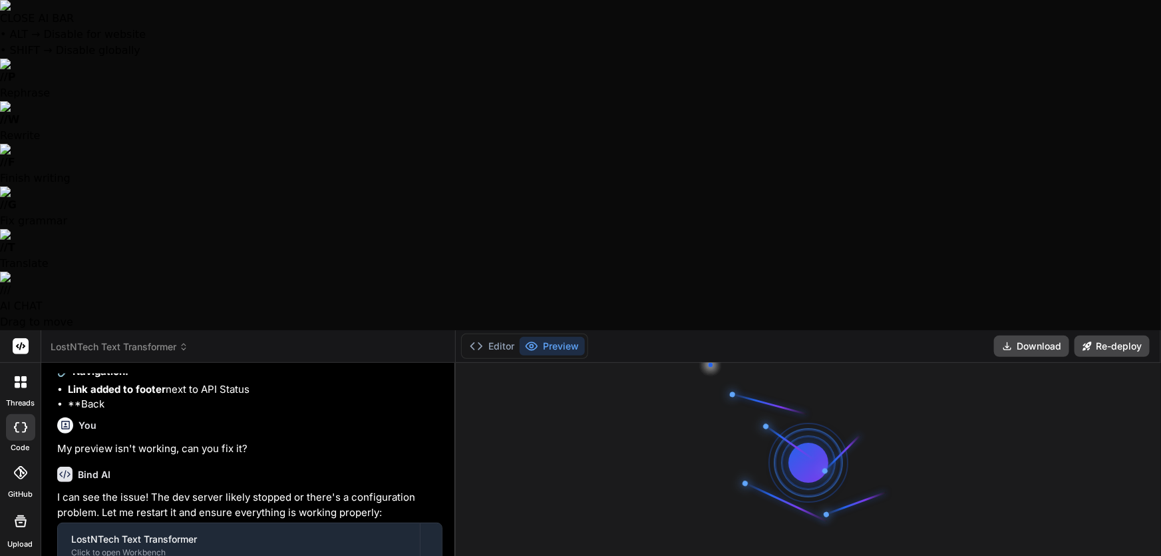
type textarea "x"
type textarea "Well its not starting, please use Ultra Thi"
type textarea "x"
type textarea "Well its not starting, please use Ultra Thin"
type textarea "x"
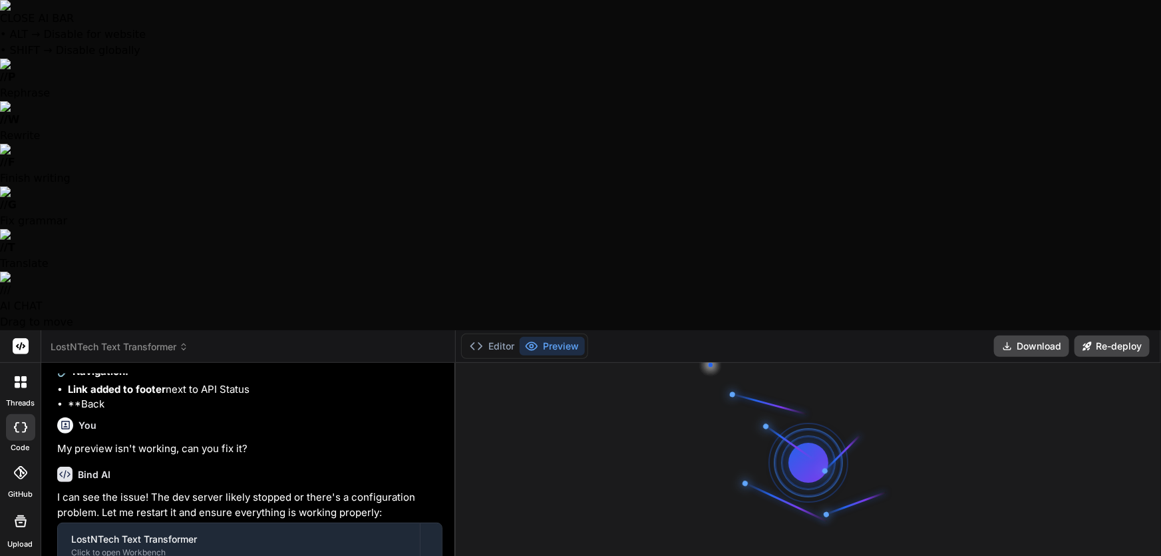
type textarea "Well its not starting, please use Ultra Think"
type textarea "x"
type textarea "Well its not starting, please use Ultra Think"
type textarea "x"
type textarea "Well its not starting, please use Ultra Think t"
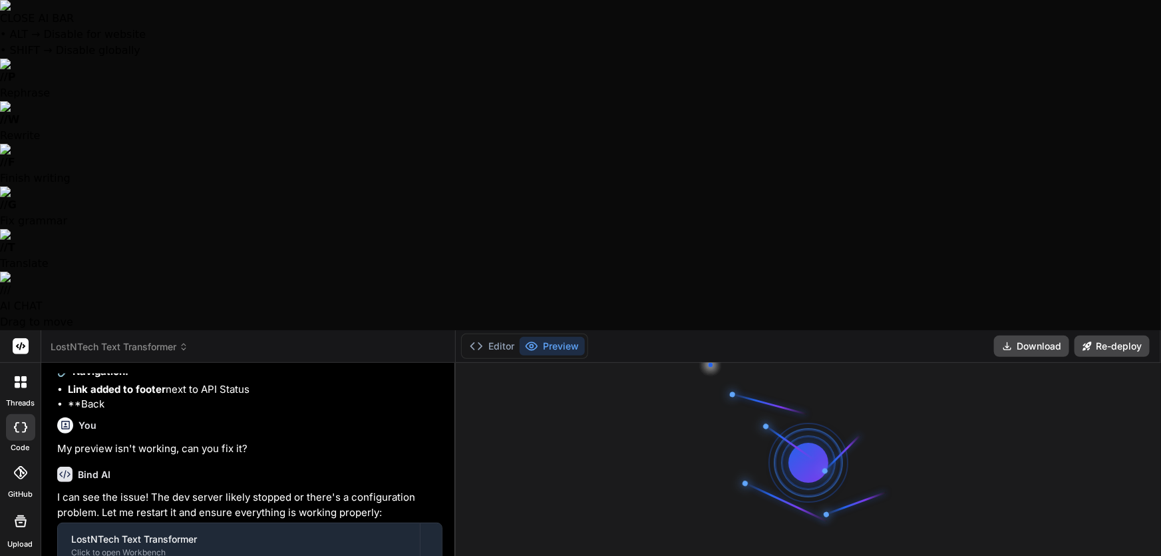
type textarea "x"
type textarea "Well its not starting, please use Ultra Think to"
type textarea "x"
type textarea "Well its not starting, please use Ultra Think t"
type textarea "x"
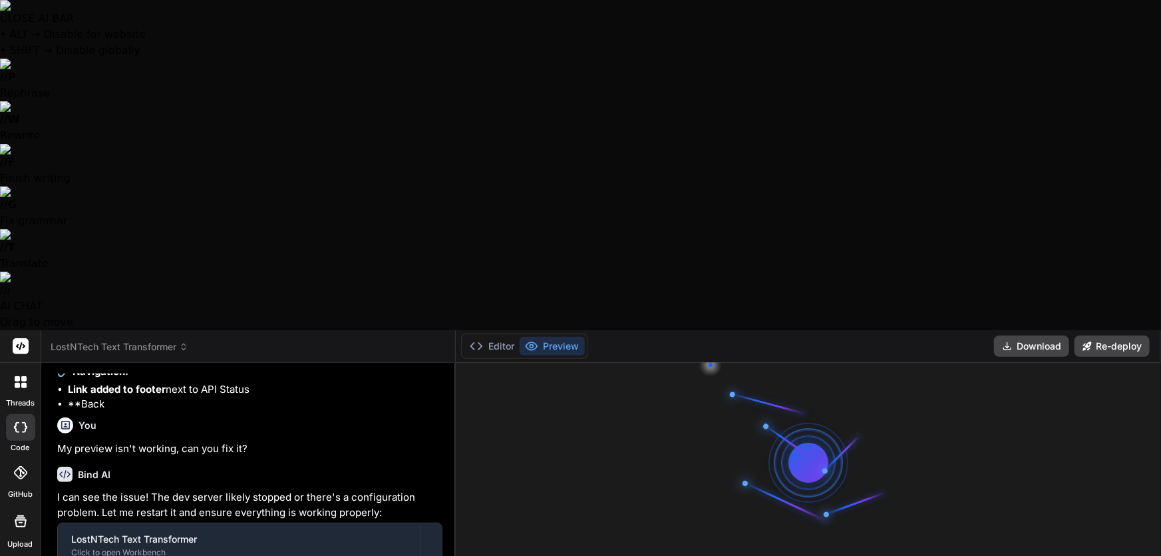
type textarea "Well its not starting, please use Ultra Think"
type textarea "x"
type textarea "Well its not starting, please use Ultra Think a"
type textarea "x"
type textarea "Well its not starting, please use Ultra Think an"
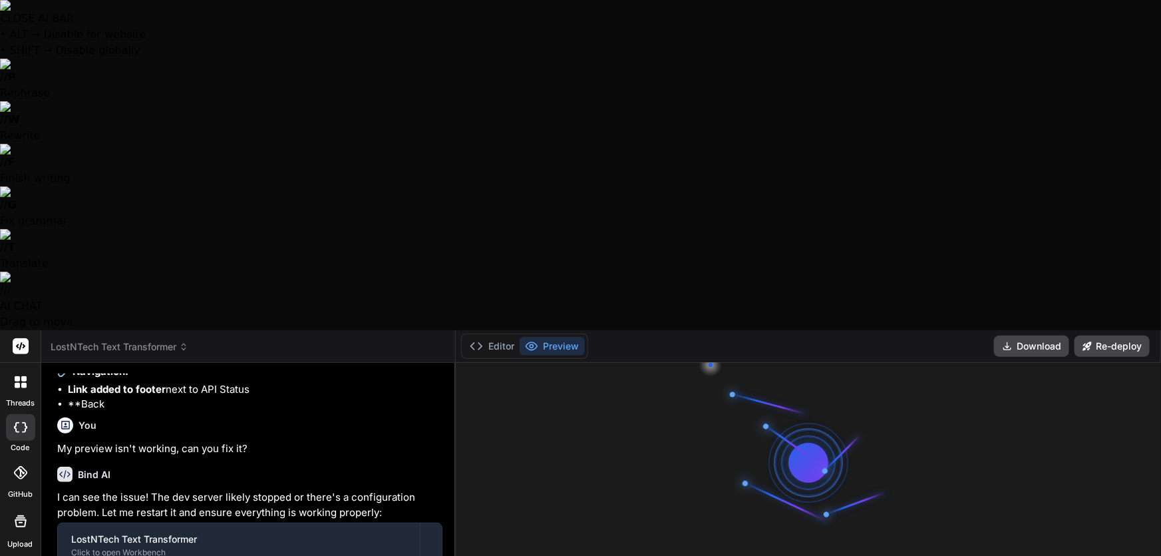
type textarea "x"
type textarea "Well its not starting, please use Ultra Think and"
type textarea "x"
type textarea "Well its not starting, please use Ultra Think and"
type textarea "x"
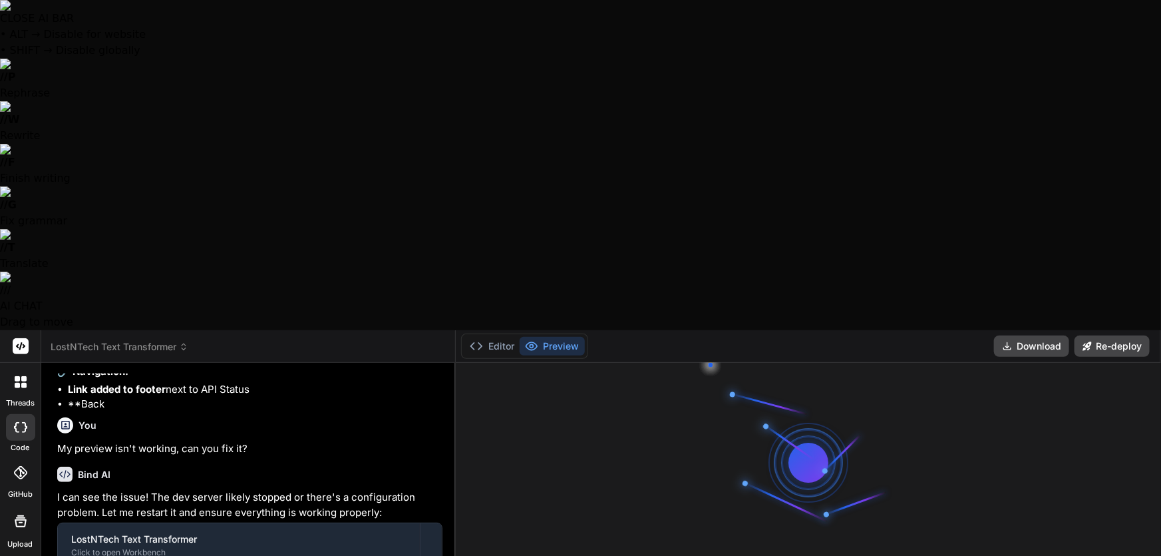
type textarea "Well its not starting, please use Ultra Think and f"
type textarea "x"
type textarea "Well its not starting, please use Ultra Think and fi"
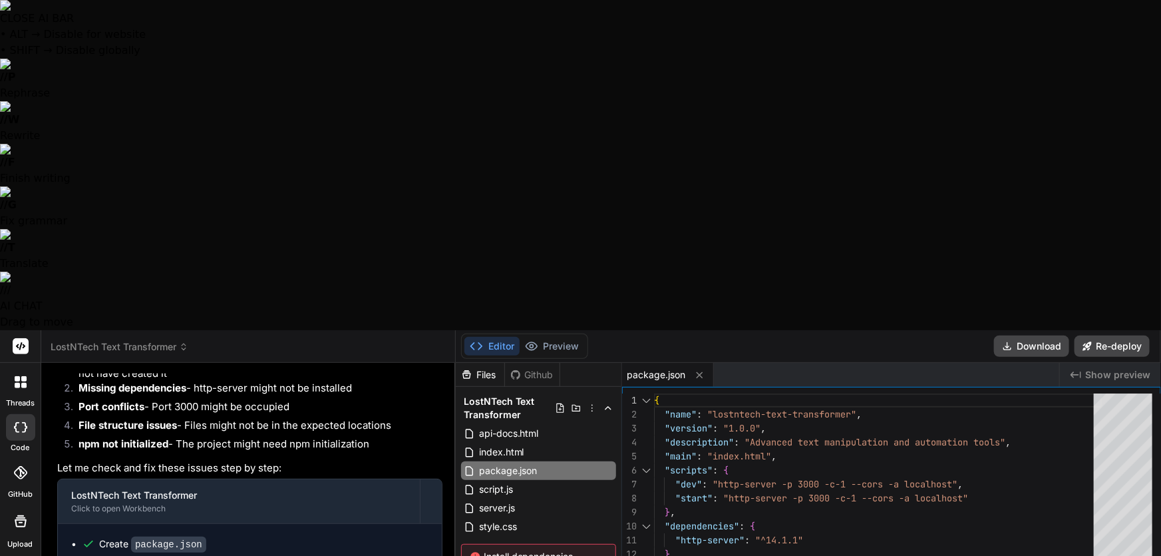
scroll to position [2789, 0]
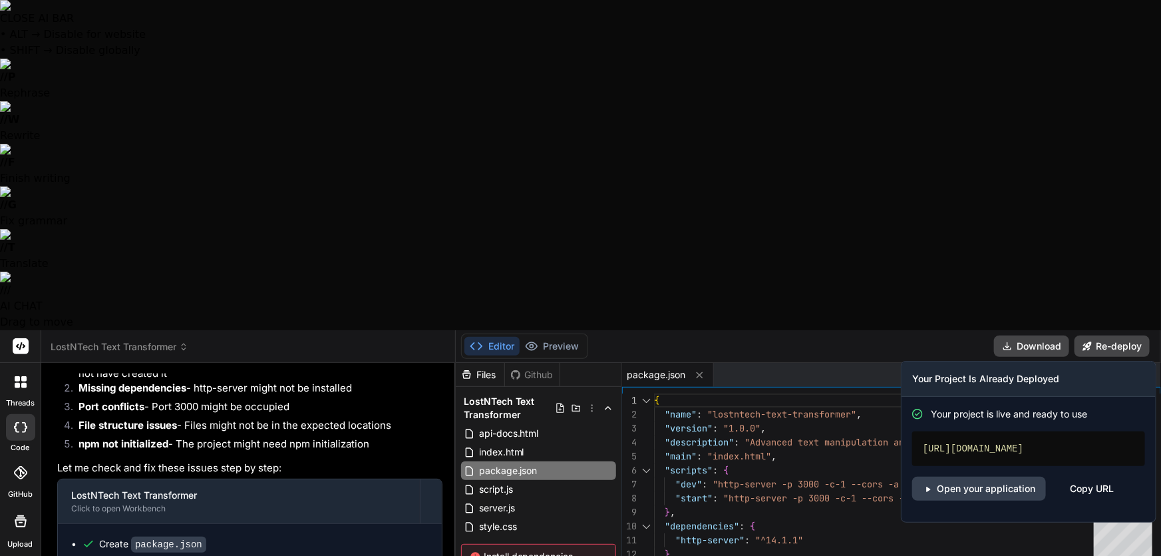
click at [1070, 431] on div "https://lostntechtexttransformer.vercel.app" at bounding box center [1029, 448] width 233 height 35
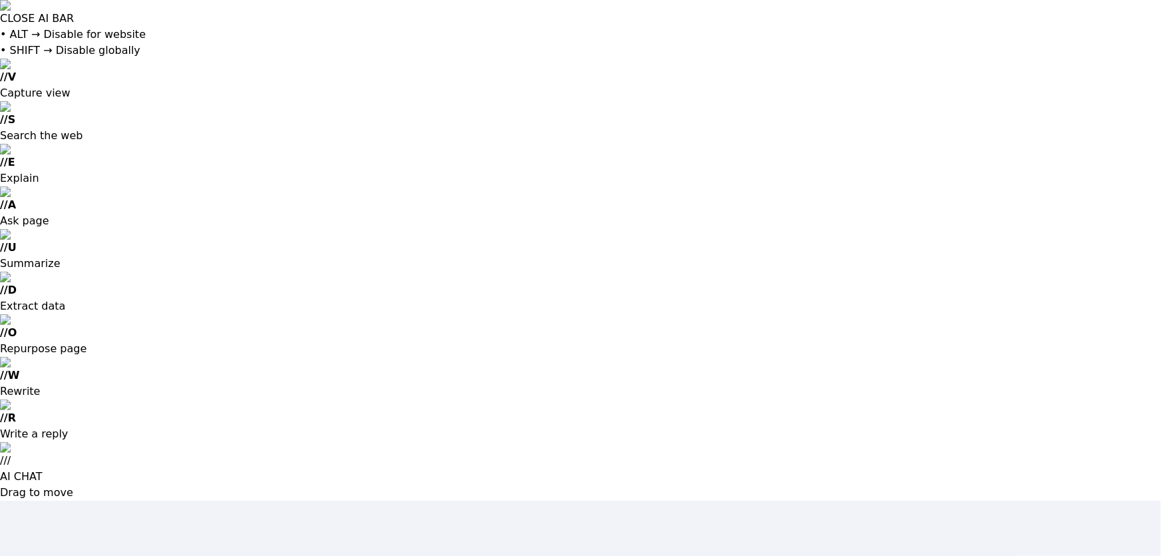
type input "[EMAIL_ADDRESS][DOMAIN_NAME]"
